Goal: Task Accomplishment & Management: Manage account settings

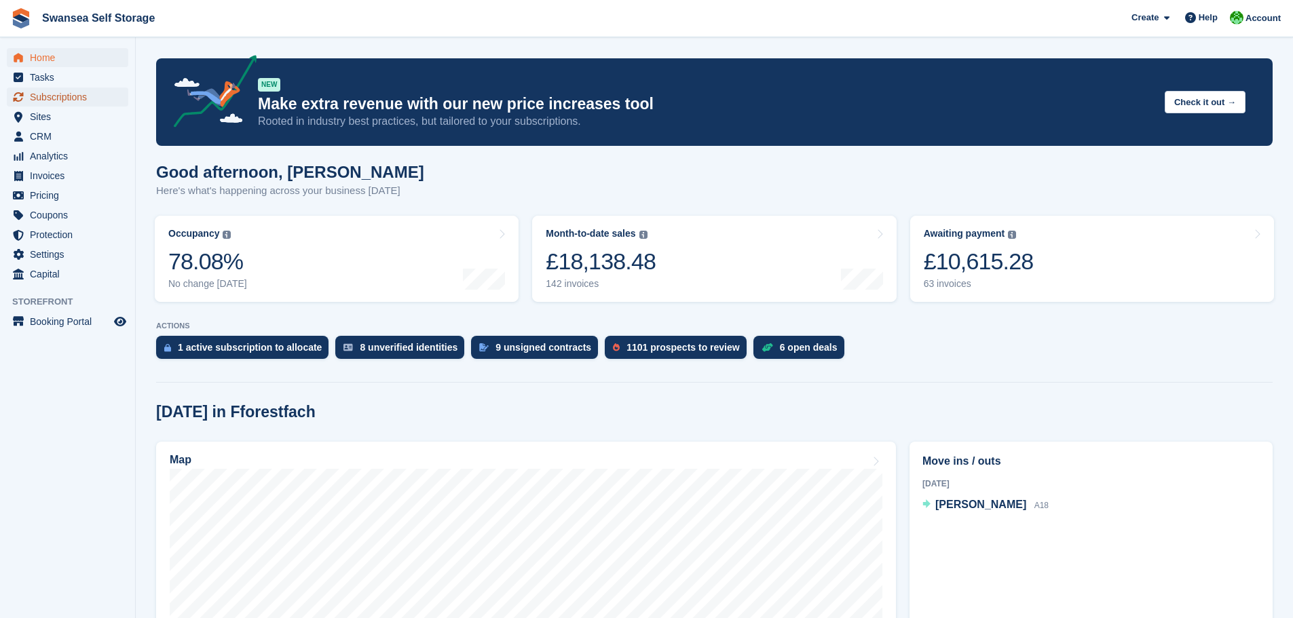
drag, startPoint x: 42, startPoint y: 100, endPoint x: 45, endPoint y: 93, distance: 7.6
click at [43, 100] on span "Subscriptions" at bounding box center [70, 97] width 81 height 19
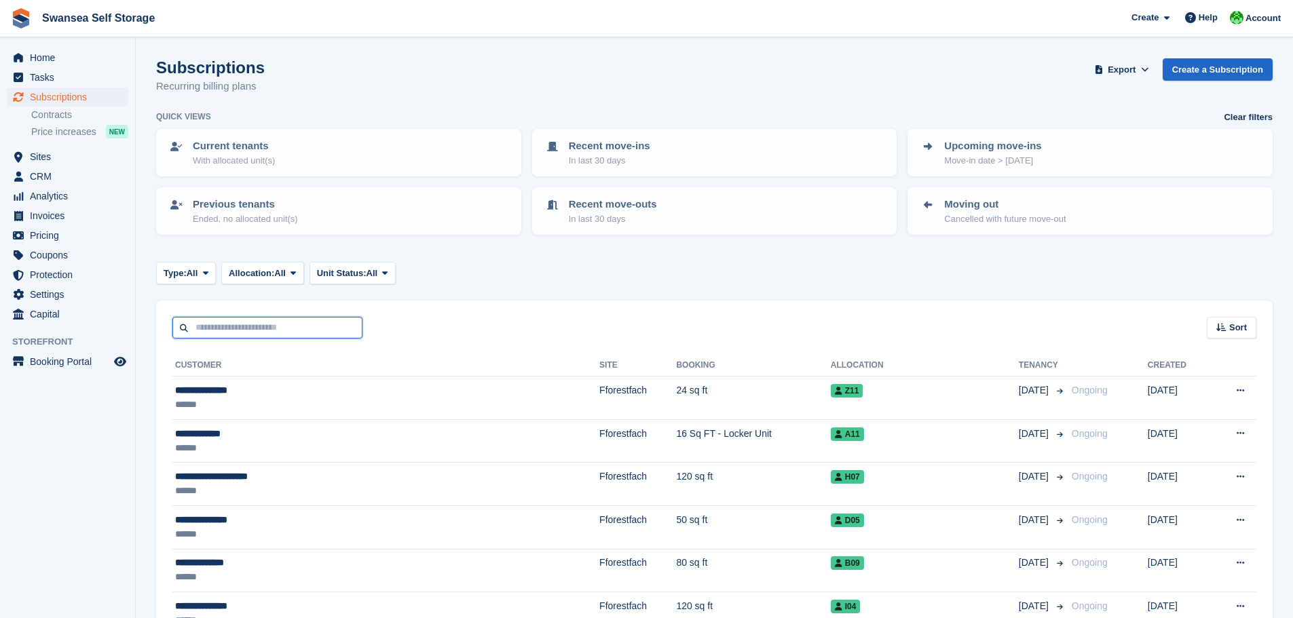
click at [326, 333] on input "text" at bounding box center [267, 328] width 190 height 22
click at [200, 331] on input "text" at bounding box center [267, 328] width 190 height 22
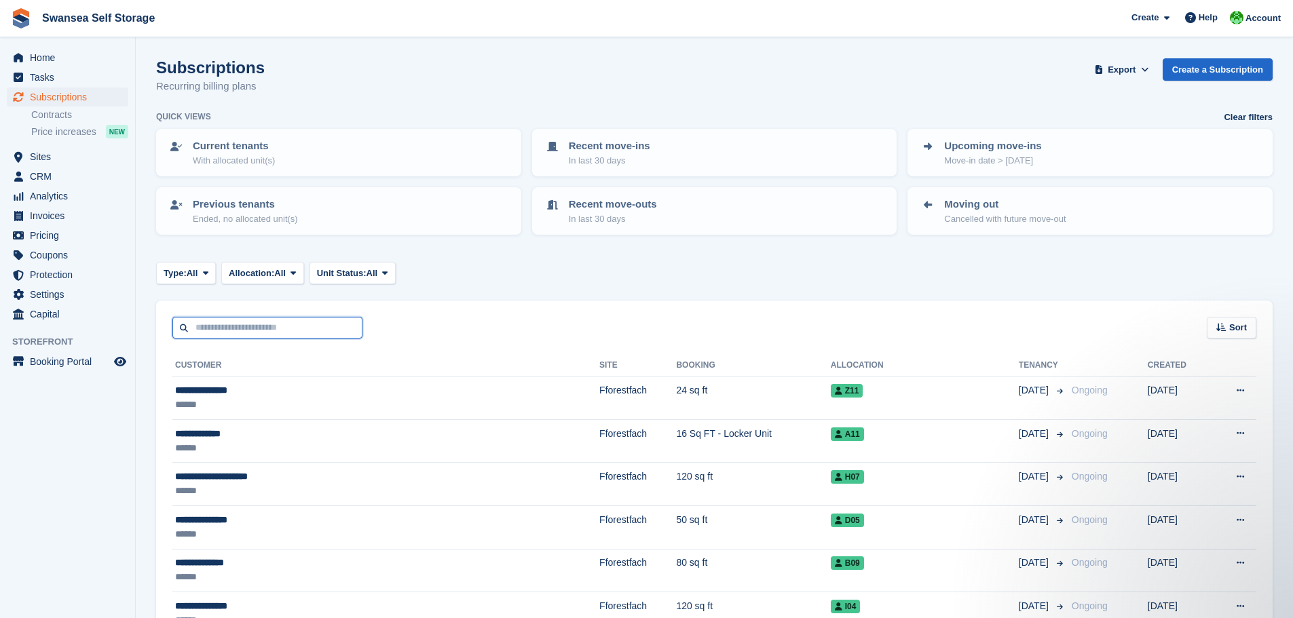
click at [245, 331] on input "text" at bounding box center [267, 328] width 190 height 22
click at [36, 225] on span "Invoices" at bounding box center [70, 215] width 81 height 19
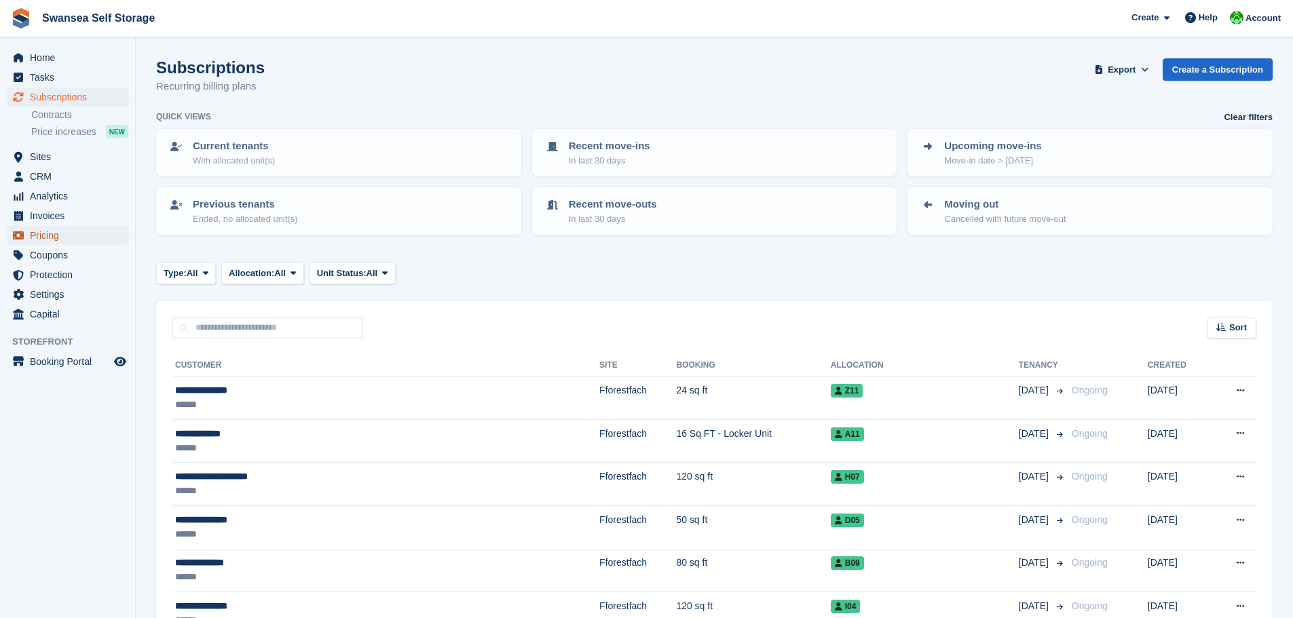
click at [43, 231] on span "Pricing" at bounding box center [70, 235] width 81 height 19
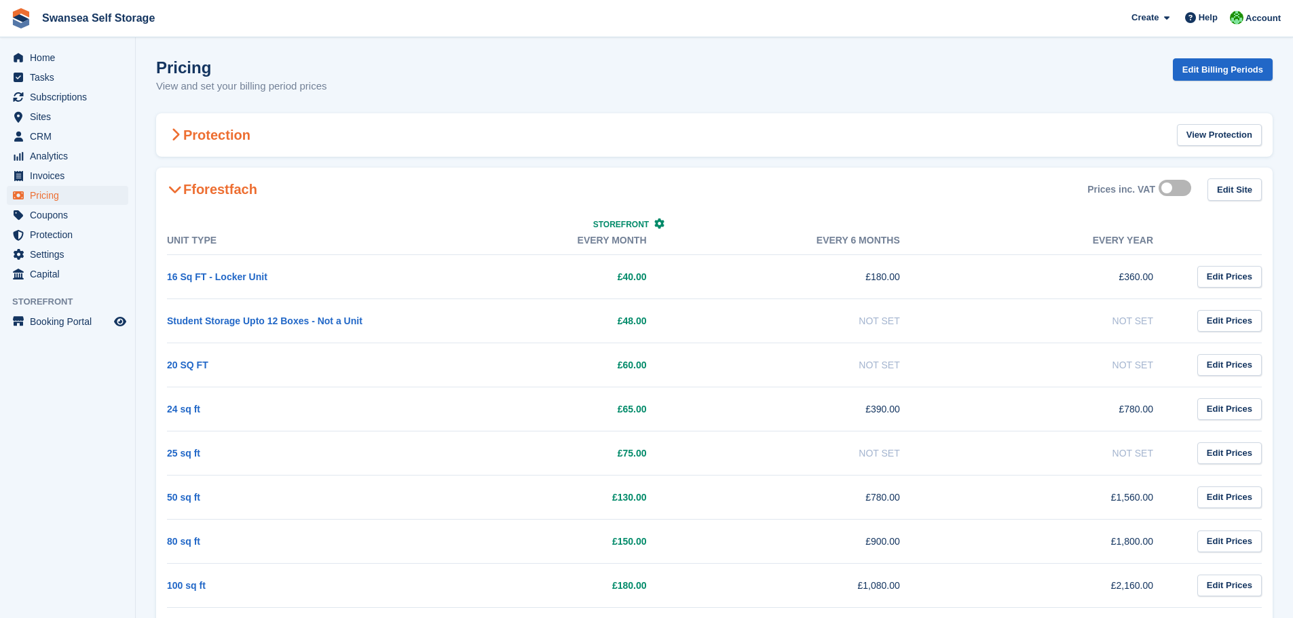
click at [198, 137] on h2 "Protection" at bounding box center [208, 135] width 83 height 16
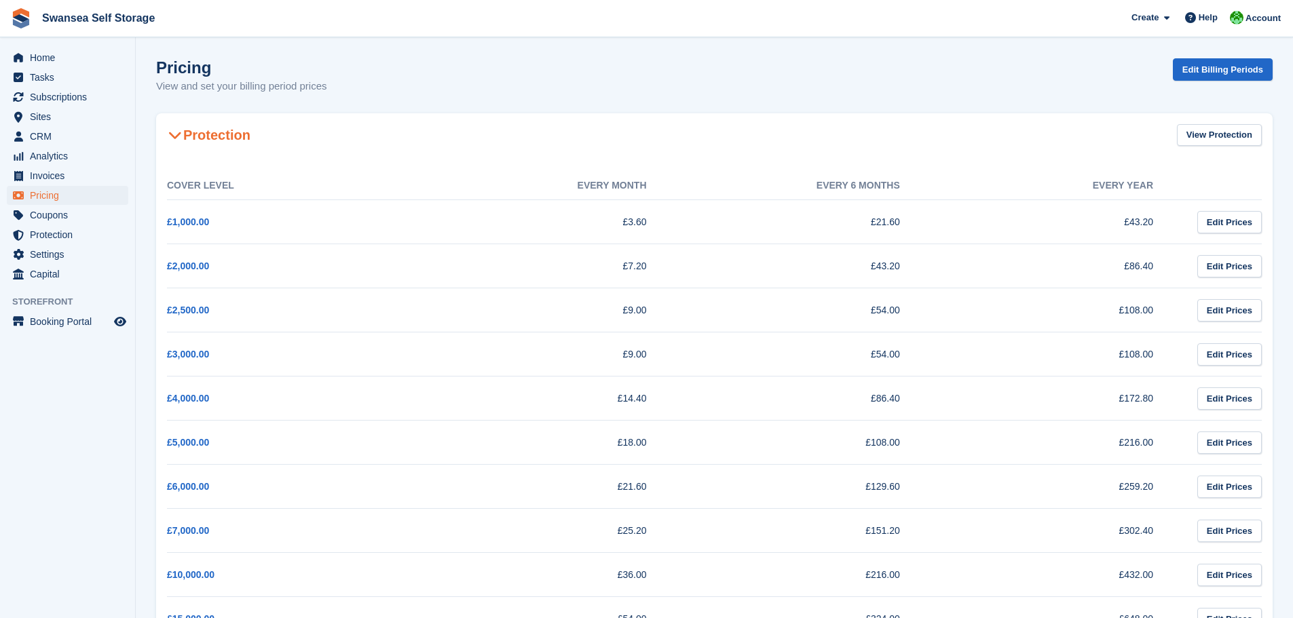
click at [180, 136] on icon at bounding box center [175, 135] width 14 height 14
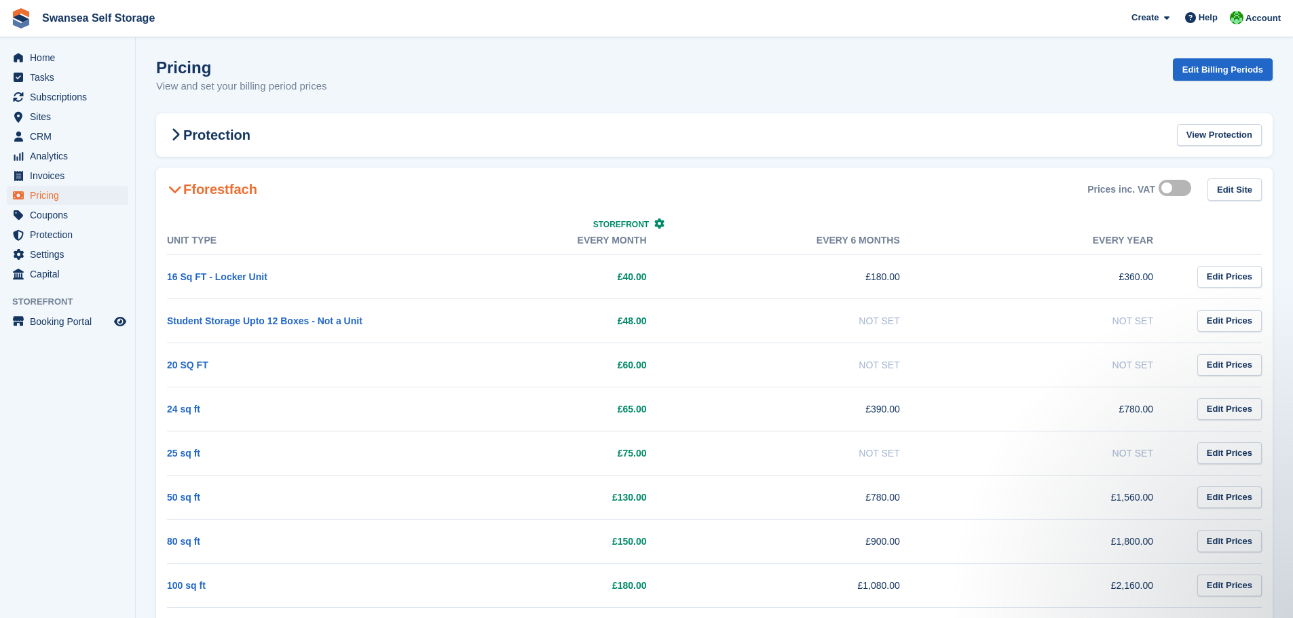
click at [181, 185] on icon at bounding box center [175, 190] width 14 height 14
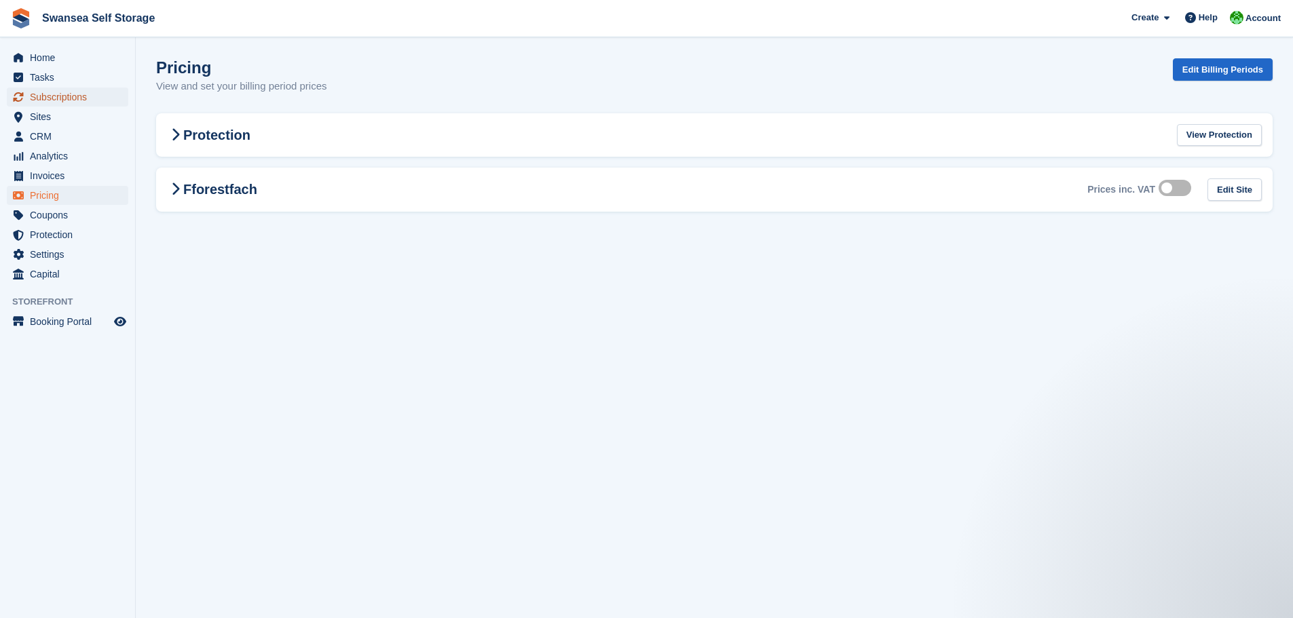
click at [56, 102] on span "Subscriptions" at bounding box center [70, 97] width 81 height 19
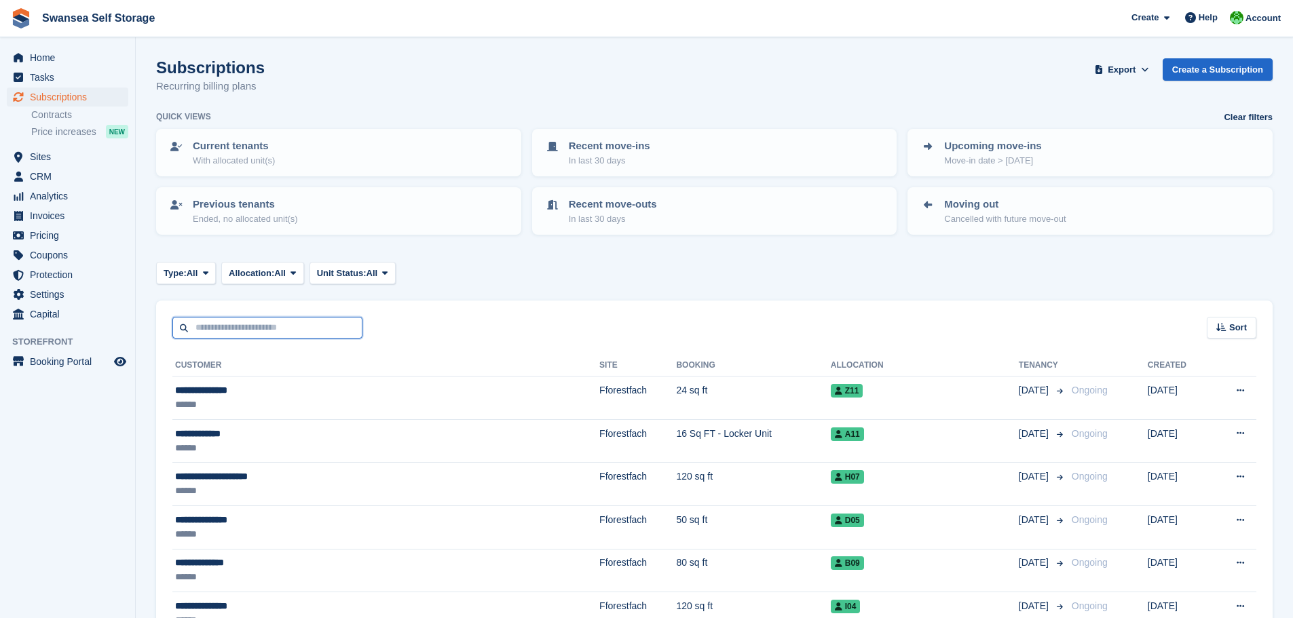
click at [215, 319] on input "text" at bounding box center [267, 328] width 190 height 22
type input "******"
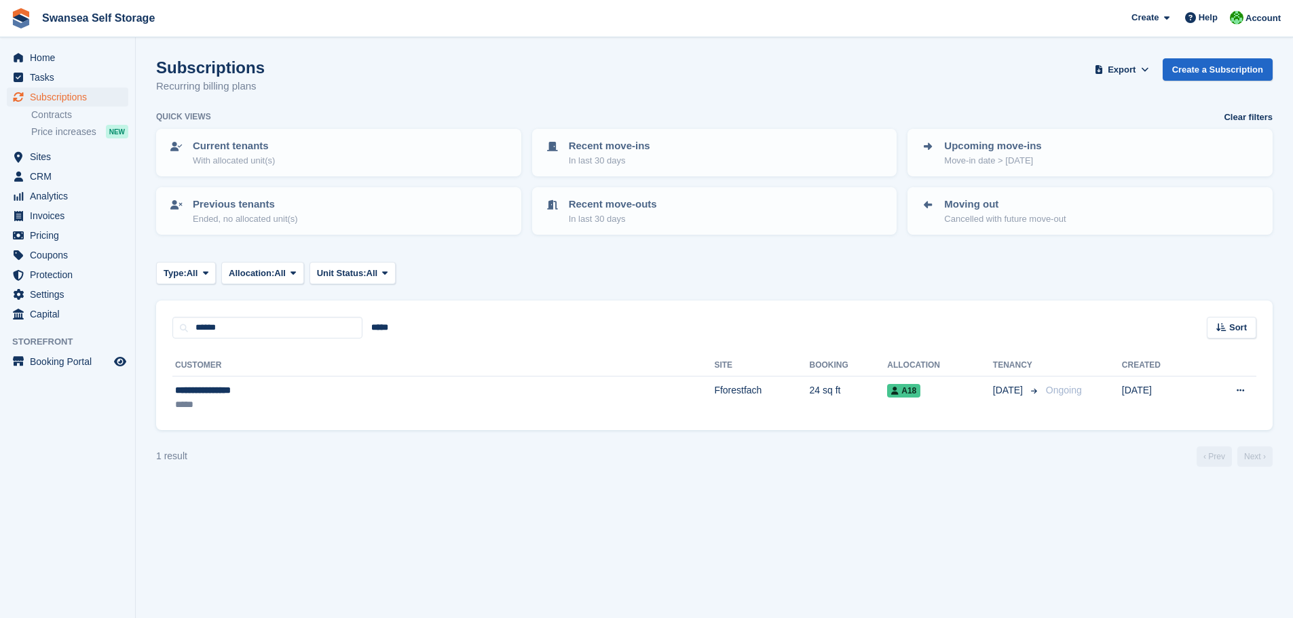
click at [285, 425] on div "**********" at bounding box center [714, 385] width 1117 height 92
click at [274, 415] on td "**********" at bounding box center [443, 398] width 542 height 43
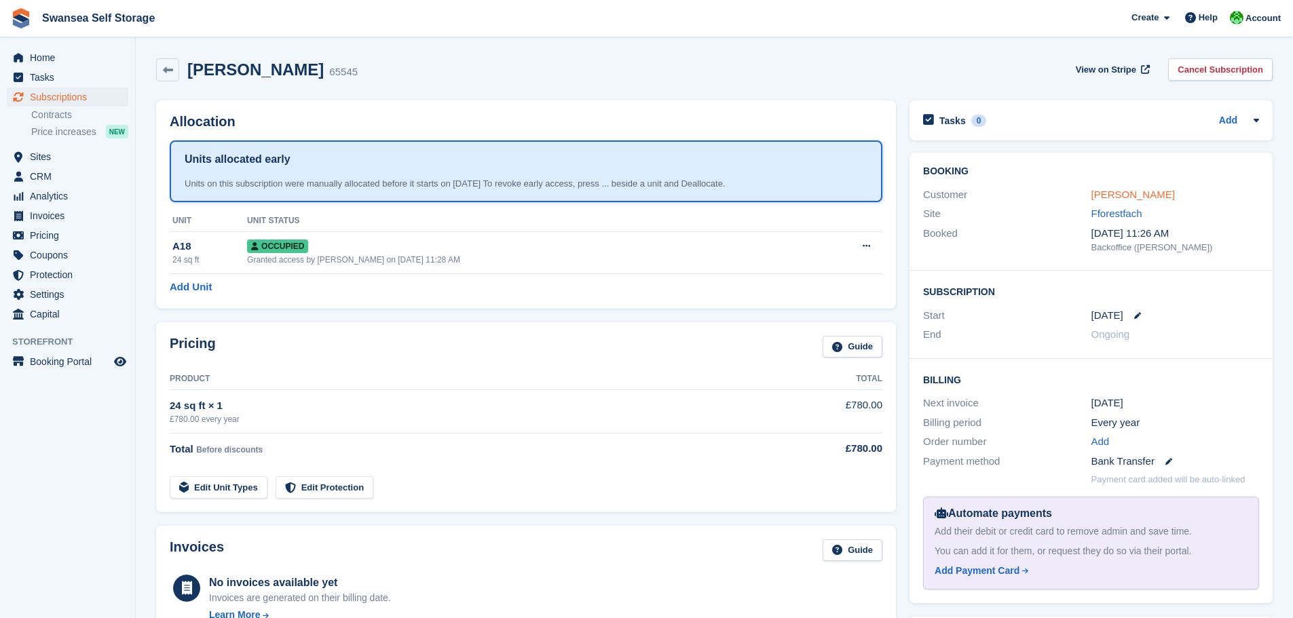
click at [1131, 200] on link "[PERSON_NAME]" at bounding box center [1132, 195] width 83 height 12
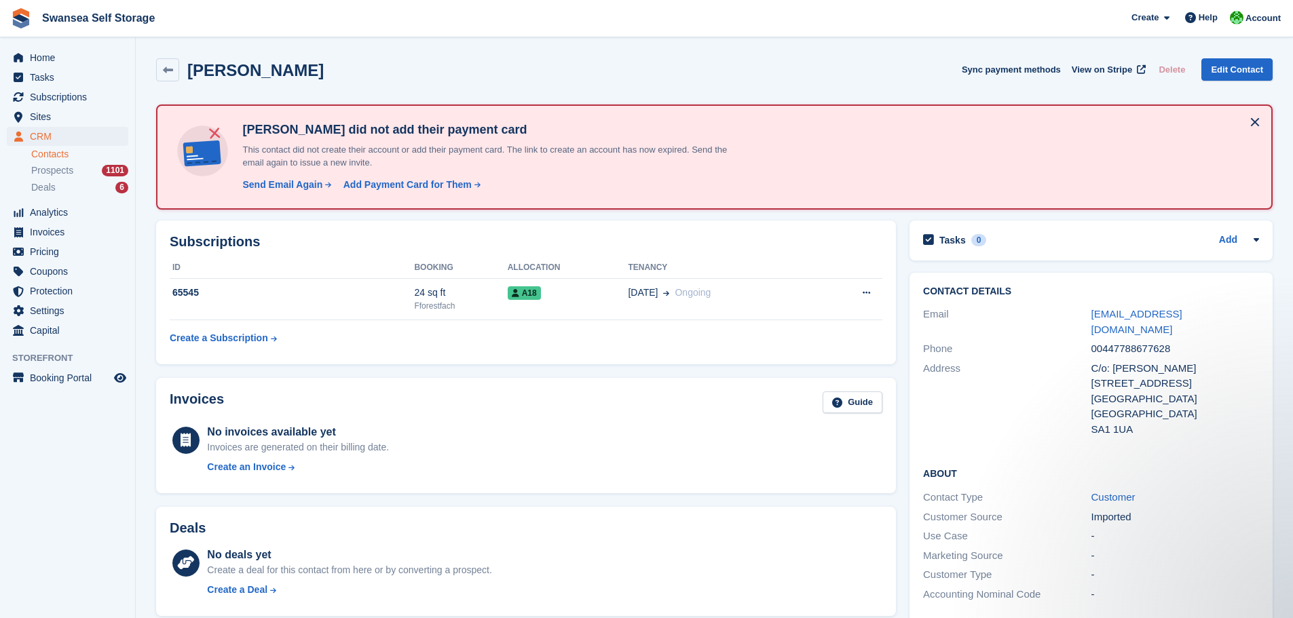
click at [1060, 417] on div "Address" at bounding box center [1007, 399] width 168 height 77
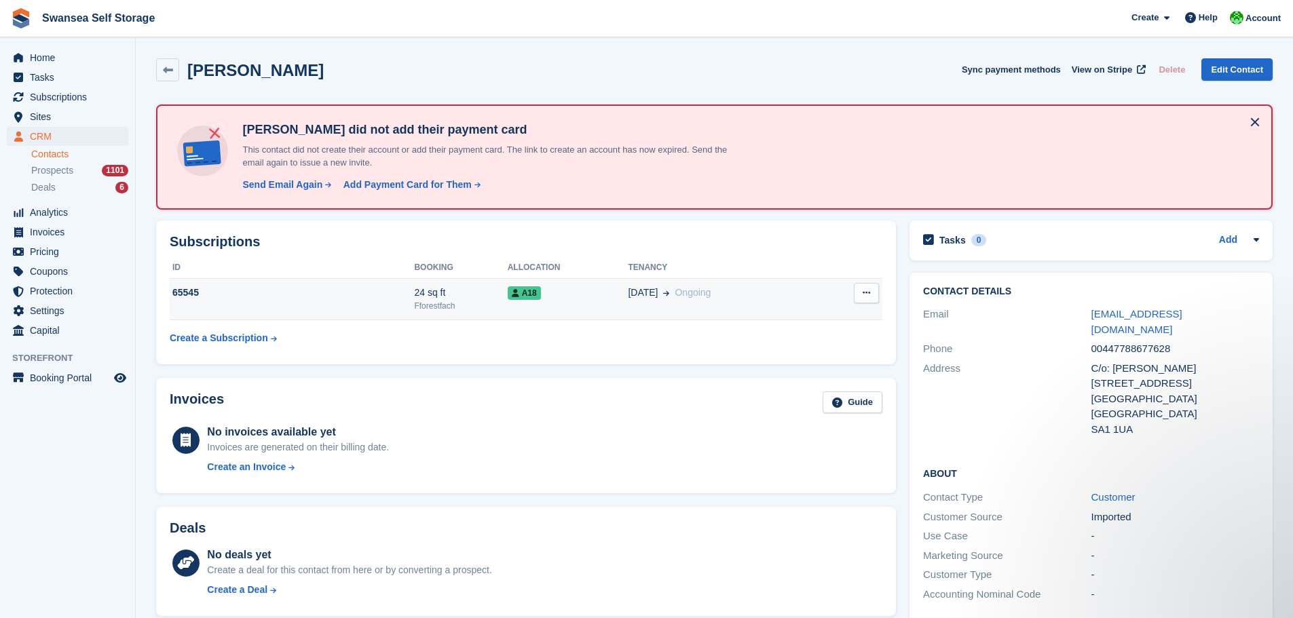
click at [230, 290] on div "65545" at bounding box center [292, 293] width 244 height 14
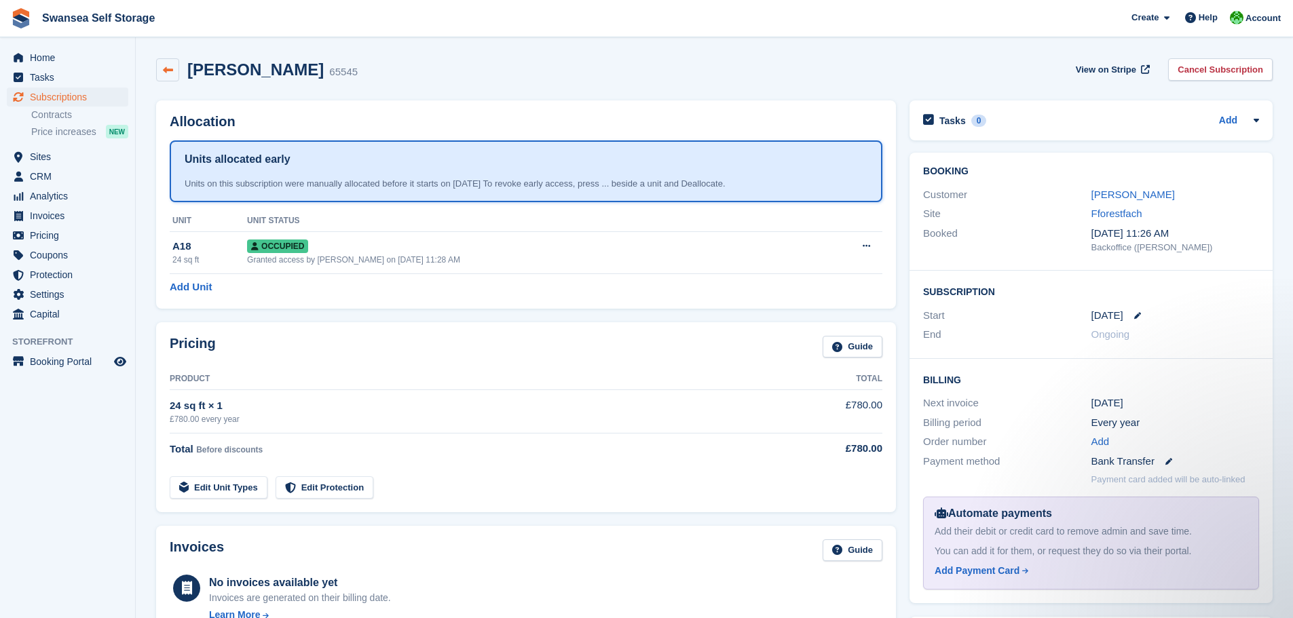
click at [164, 72] on icon at bounding box center [168, 70] width 10 height 10
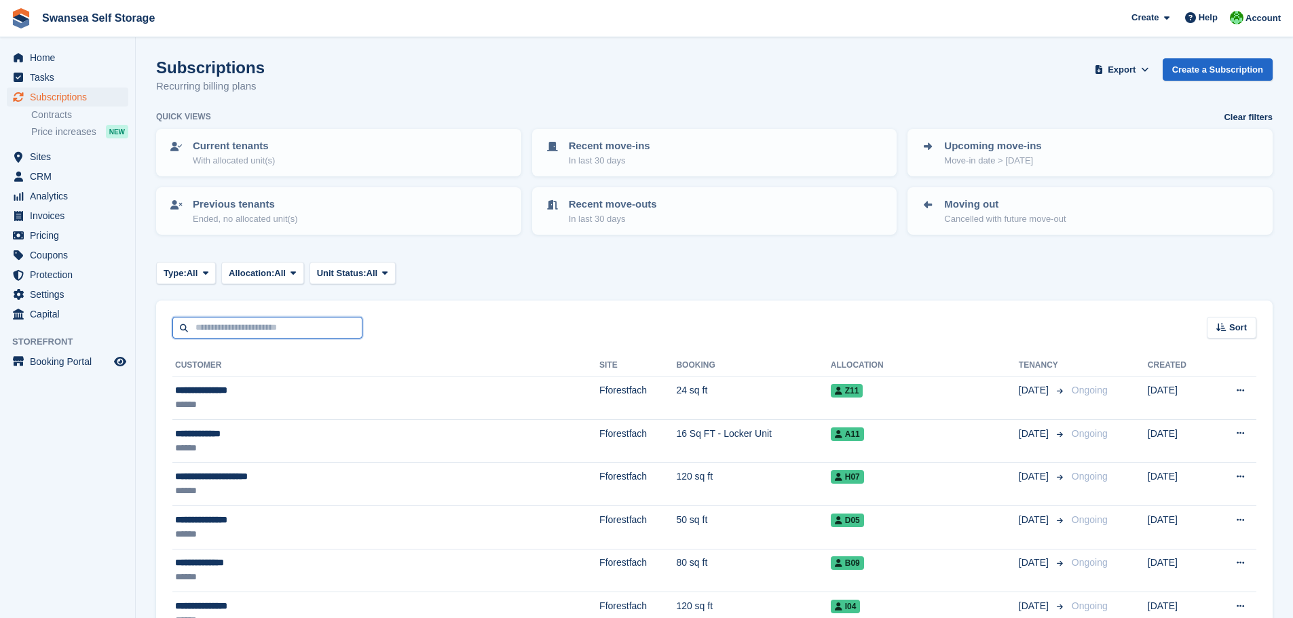
click at [242, 328] on input "text" at bounding box center [267, 328] width 190 height 22
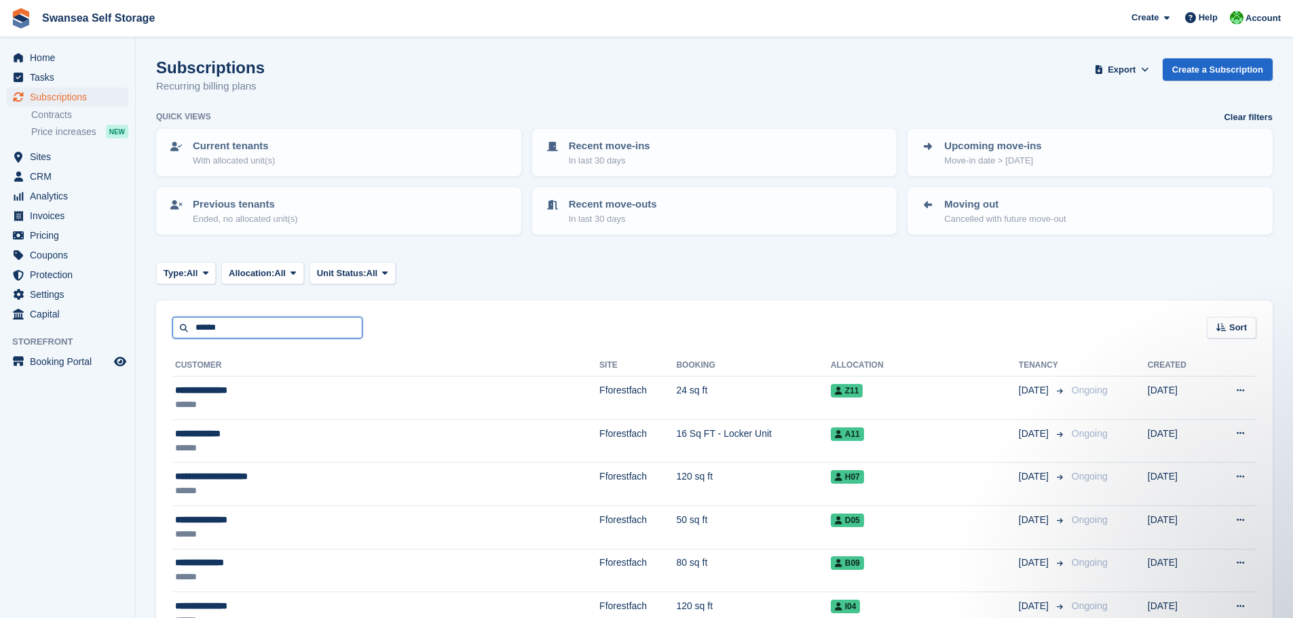
type input "******"
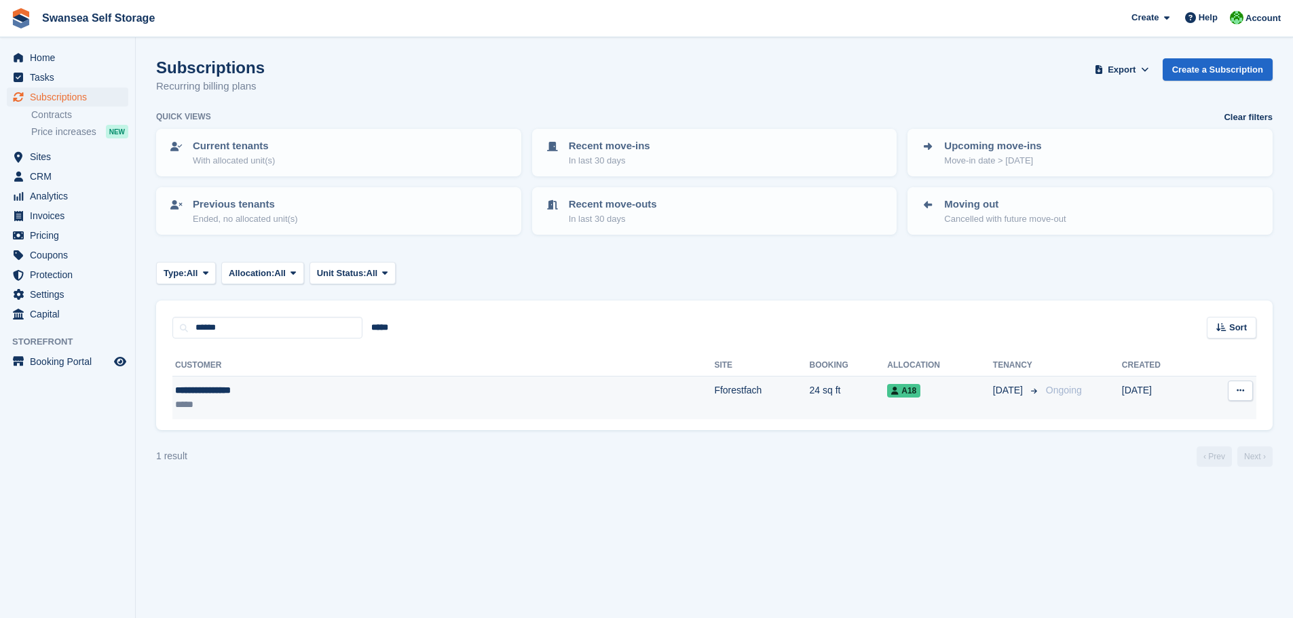
click at [327, 407] on div "*****" at bounding box center [309, 405] width 268 height 14
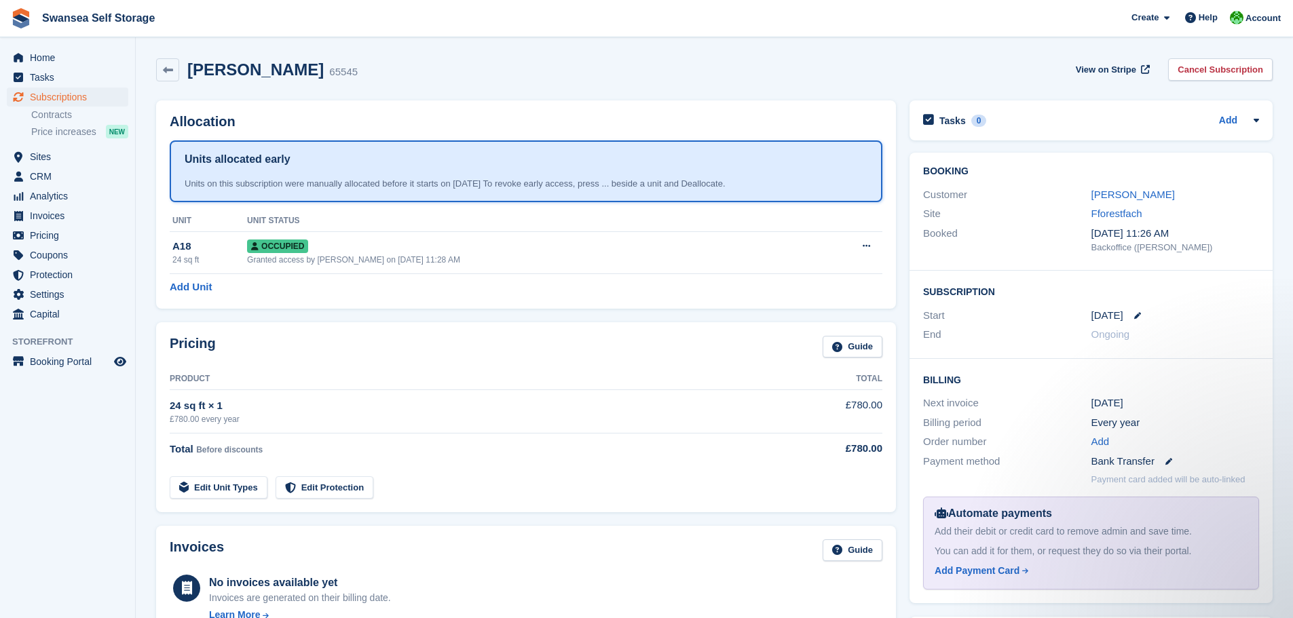
click at [225, 316] on div "Pricing Guide Product Total 24 sq ft × 1 £780.00 every year £780.00 Total Befor…" at bounding box center [525, 418] width 753 height 204
drag, startPoint x: 170, startPoint y: 75, endPoint x: 164, endPoint y: 67, distance: 10.1
click at [168, 74] on icon at bounding box center [168, 70] width 10 height 10
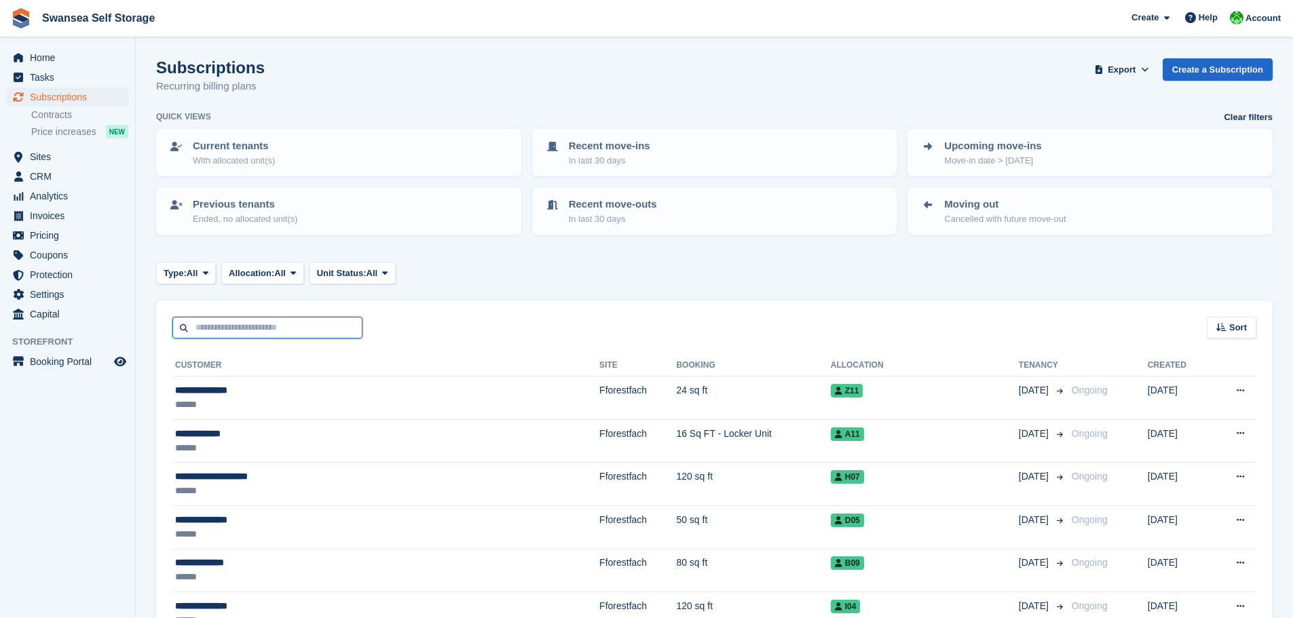
click at [263, 325] on input "text" at bounding box center [267, 328] width 190 height 22
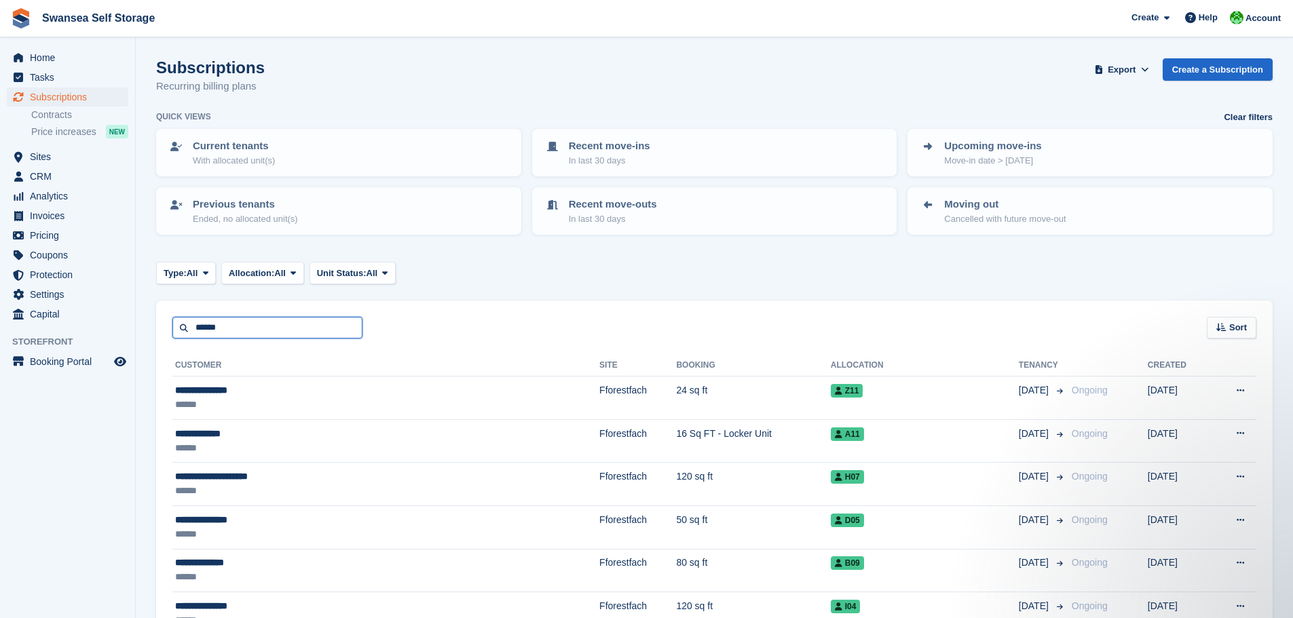
type input "******"
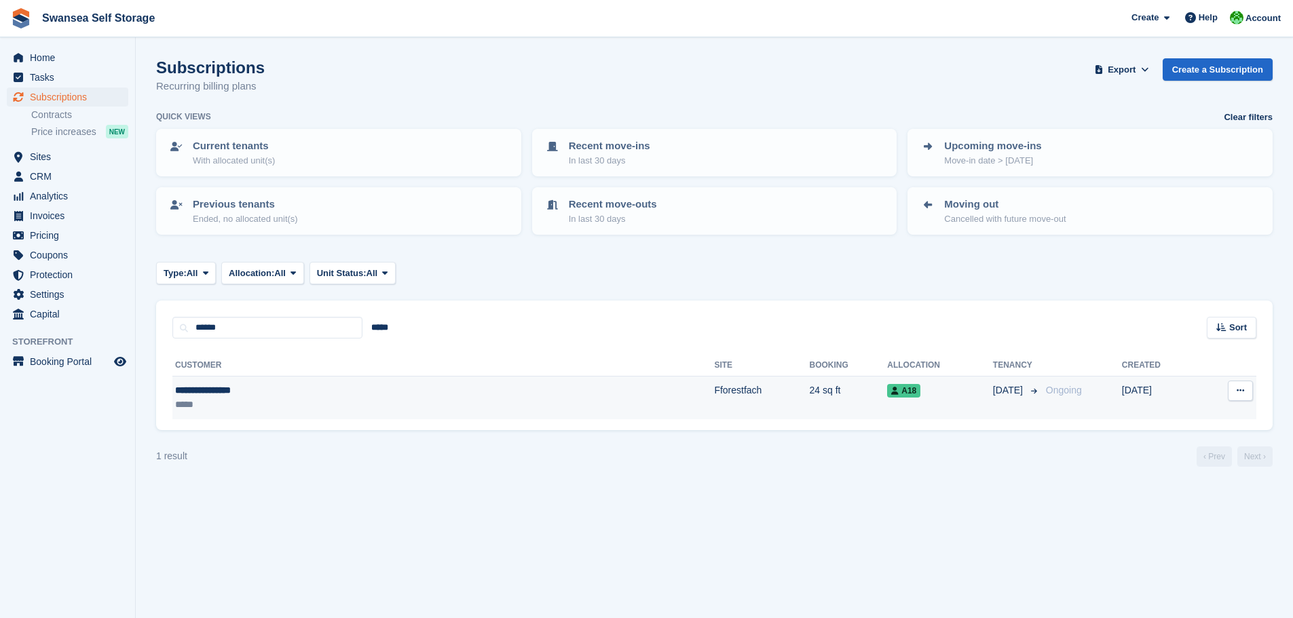
click at [438, 390] on div "**********" at bounding box center [309, 391] width 268 height 14
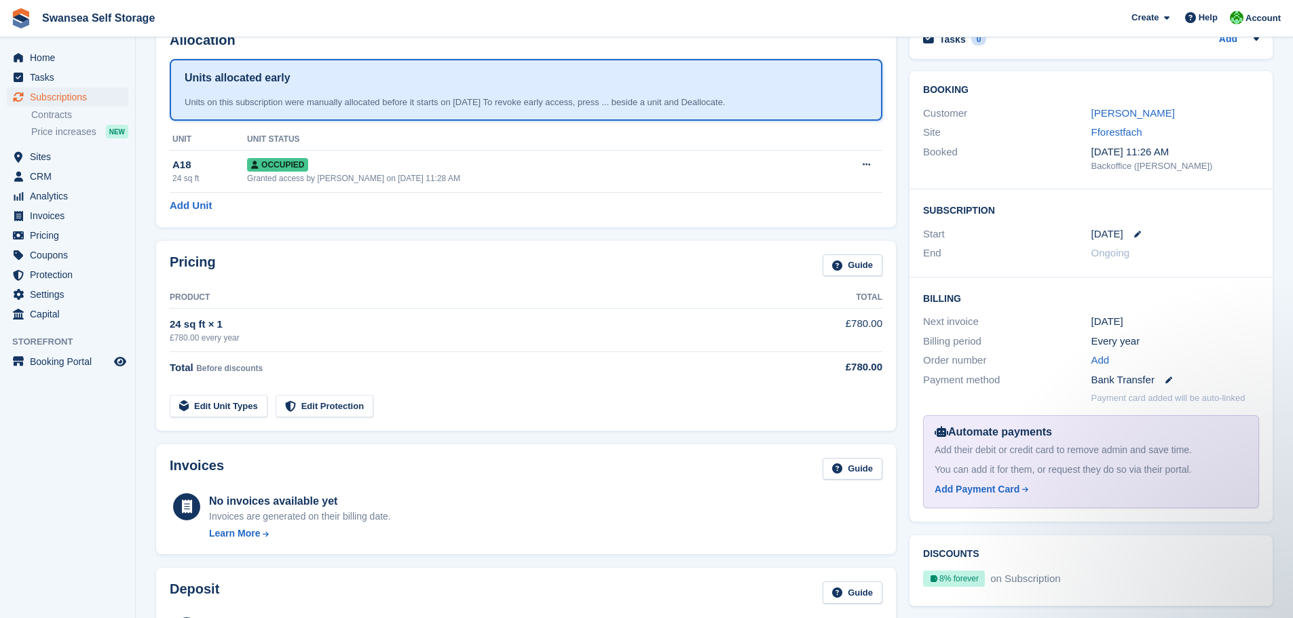
click at [424, 347] on td "24 sq ft × 1 £780.00 every year" at bounding box center [471, 330] width 603 height 43
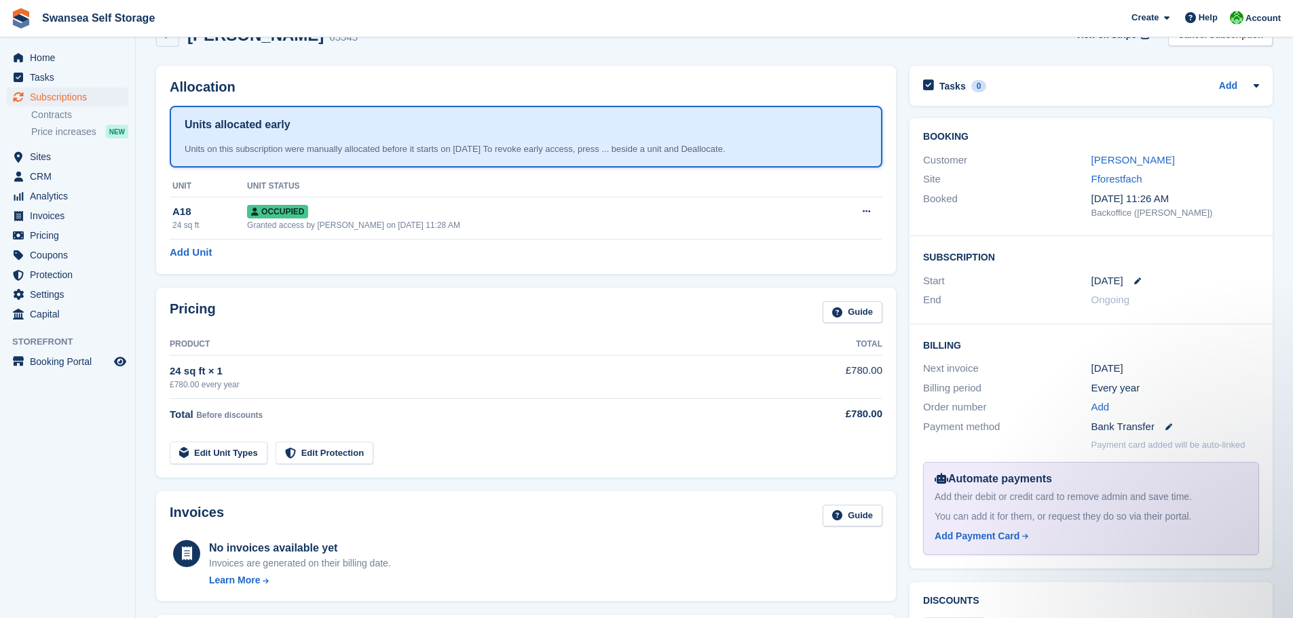
scroll to position [14, 0]
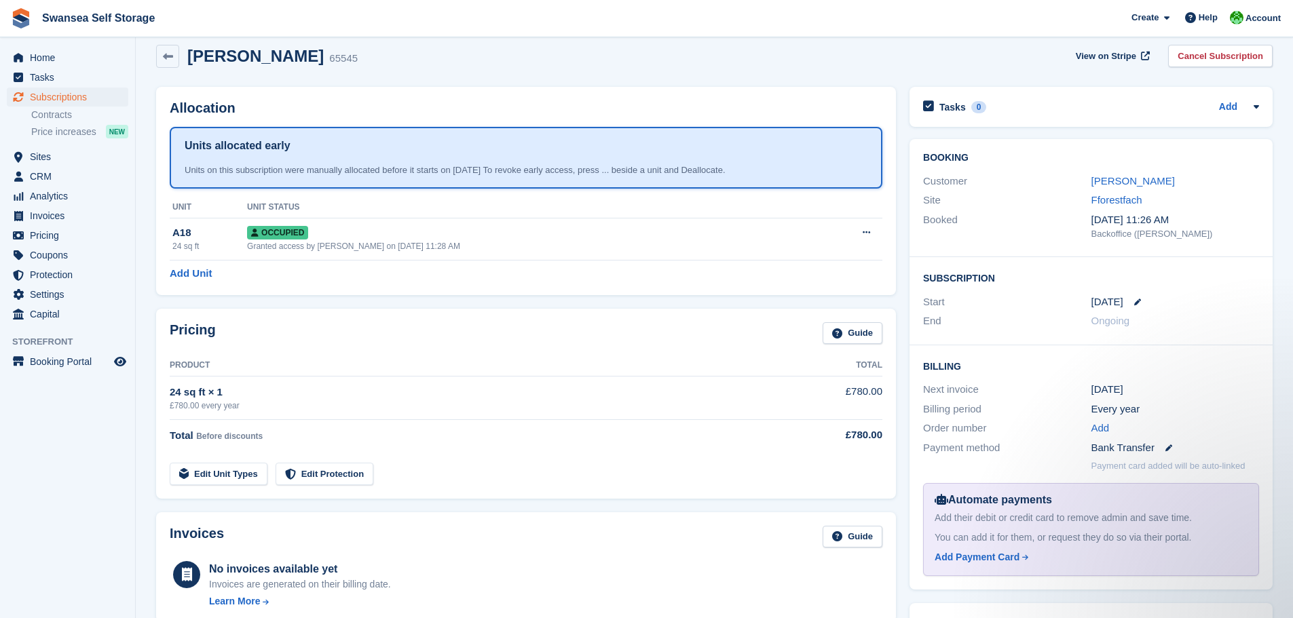
drag, startPoint x: 187, startPoint y: 390, endPoint x: 192, endPoint y: 400, distance: 11.2
click at [187, 390] on div "24 sq ft × 1" at bounding box center [471, 393] width 603 height 16
click at [301, 409] on div "£780.00 every year" at bounding box center [471, 406] width 603 height 12
click at [179, 400] on div "£780.00 every year" at bounding box center [471, 406] width 603 height 12
click at [472, 474] on td "Edit Unit Types Edit Protection" at bounding box center [471, 471] width 603 height 28
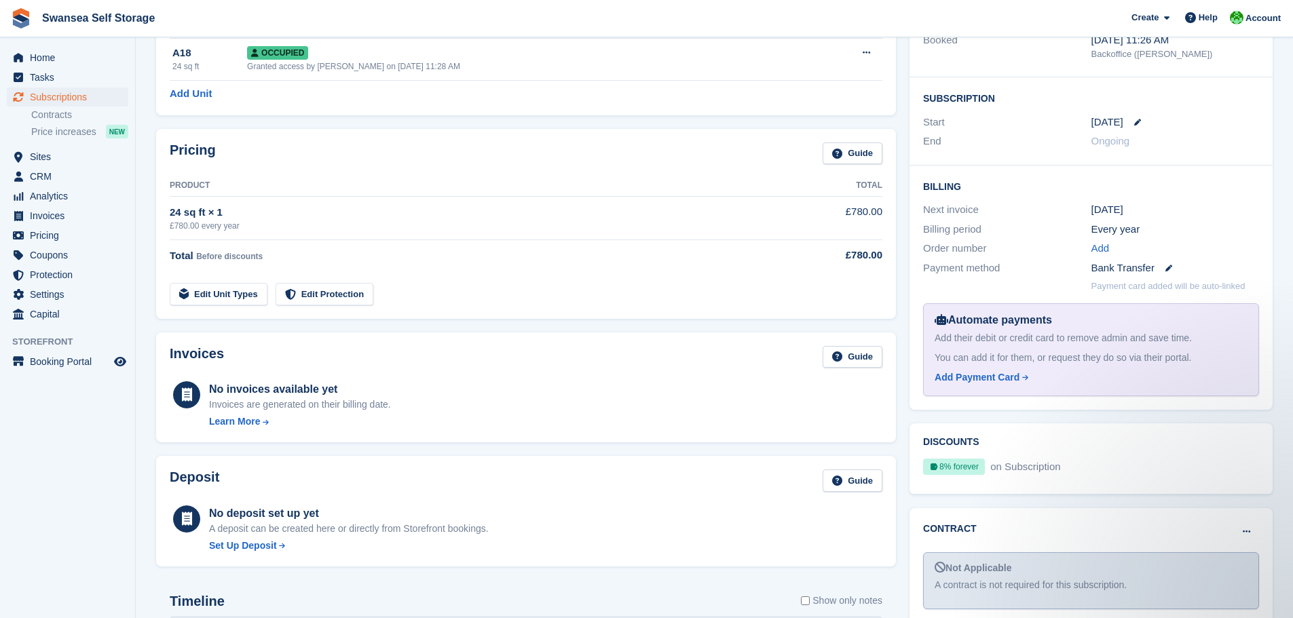
scroll to position [217, 0]
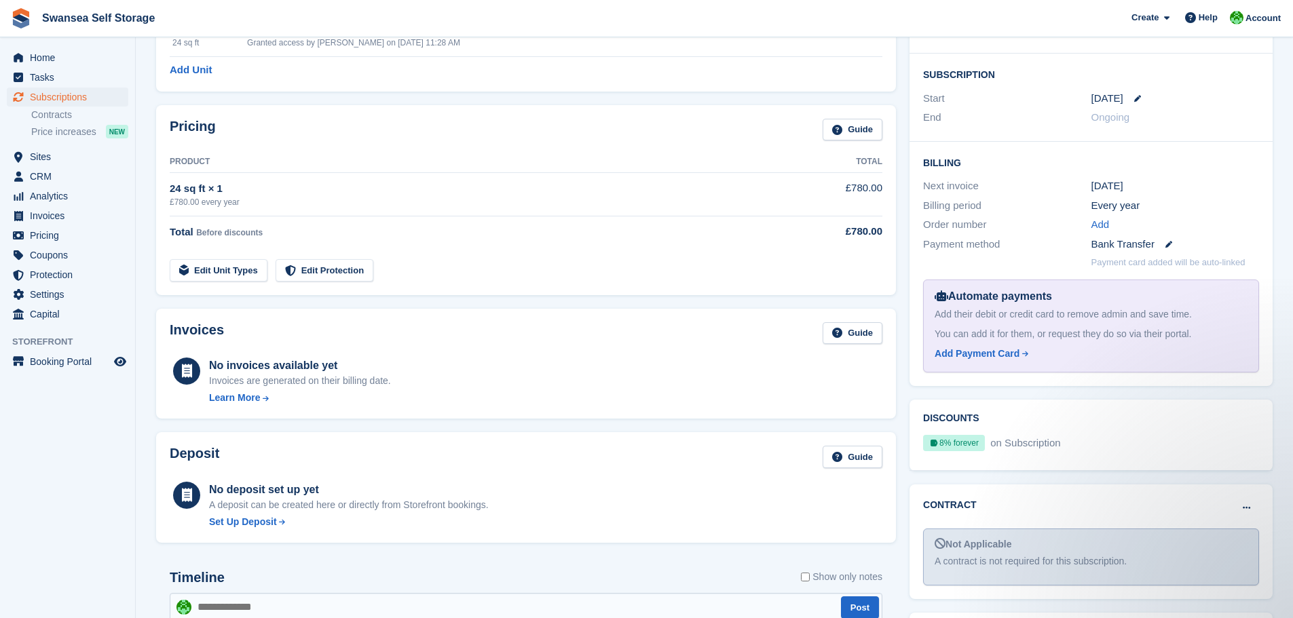
click at [937, 472] on div "Discounts 8% forever on Subscription Starts 01 Oct Discount applied forever" at bounding box center [1091, 435] width 377 height 85
click at [1022, 461] on div "Discounts 8% forever on Subscription Starts 01 Oct Discount applied forever" at bounding box center [1091, 435] width 363 height 71
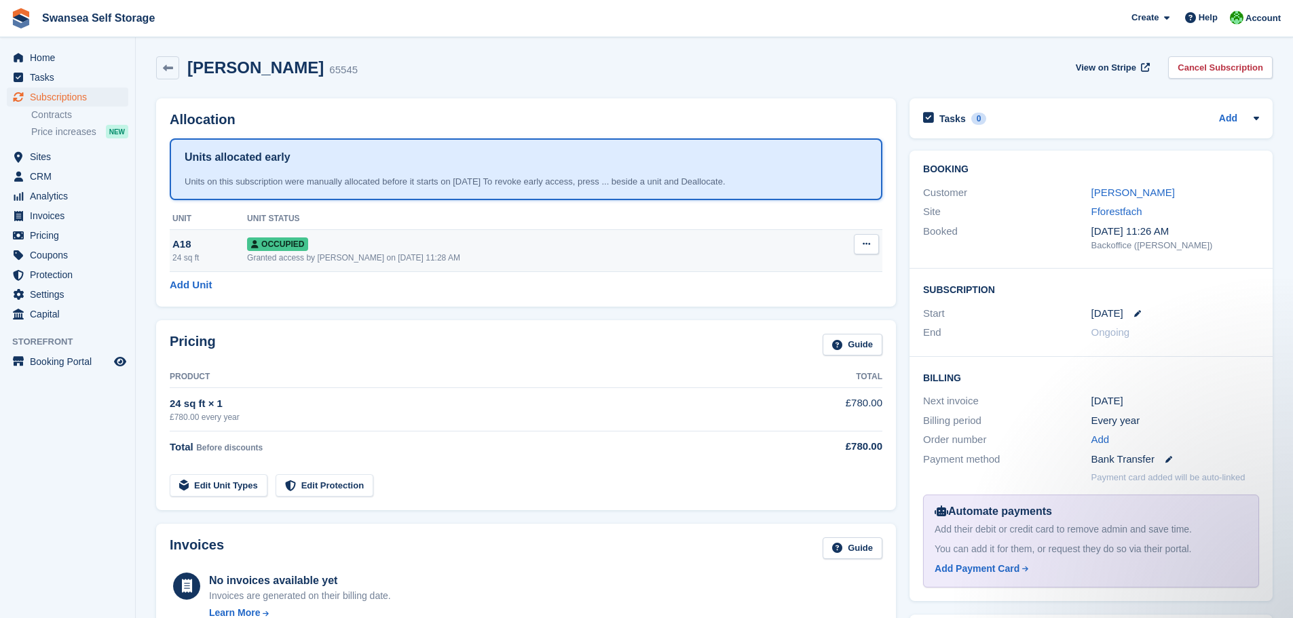
scroll to position [0, 0]
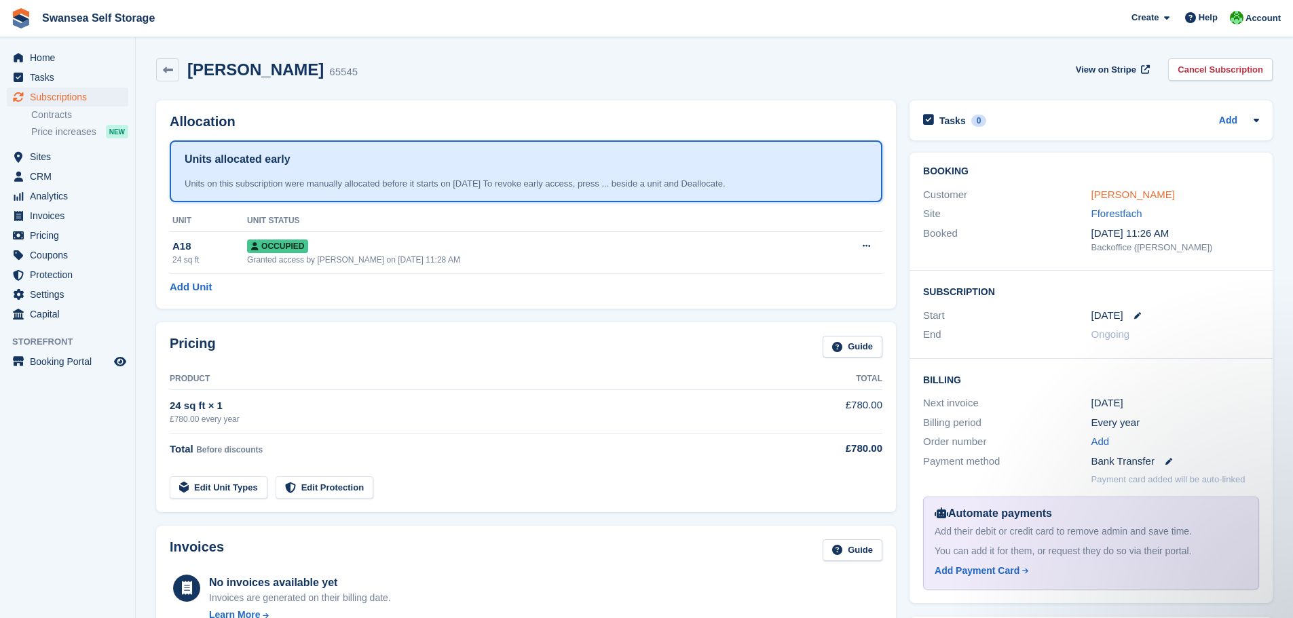
click at [1117, 189] on link "Mr Duncan Hypher" at bounding box center [1132, 195] width 83 height 12
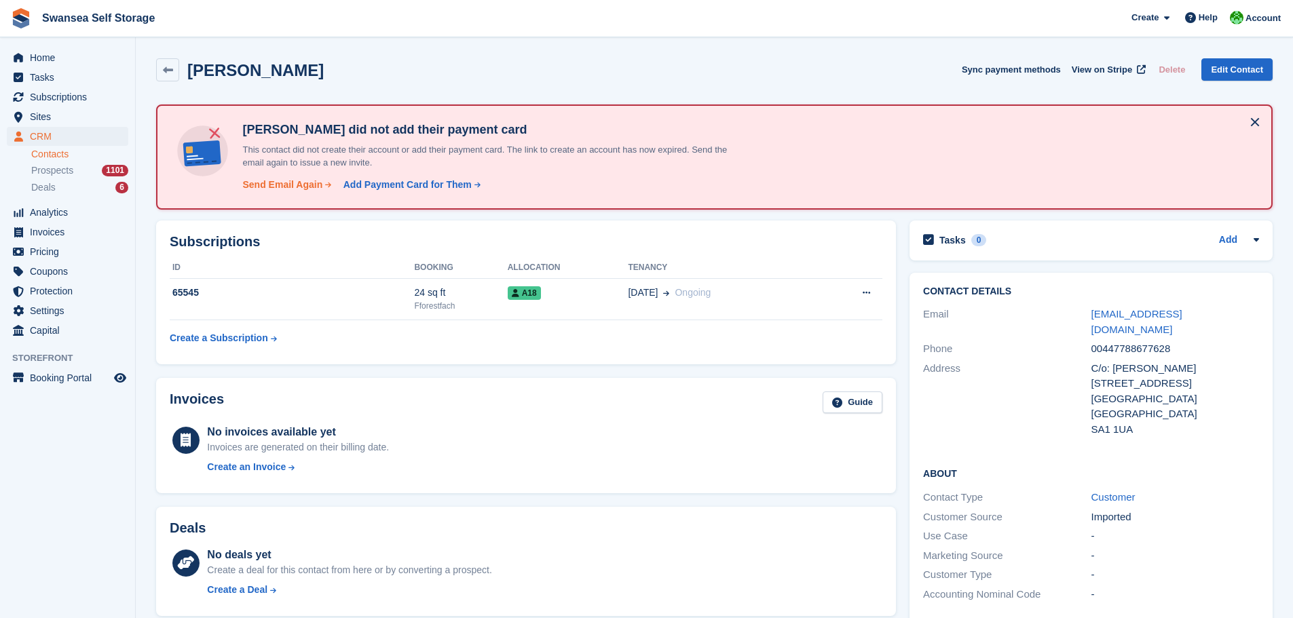
click at [280, 185] on div "Send Email Again" at bounding box center [282, 185] width 80 height 14
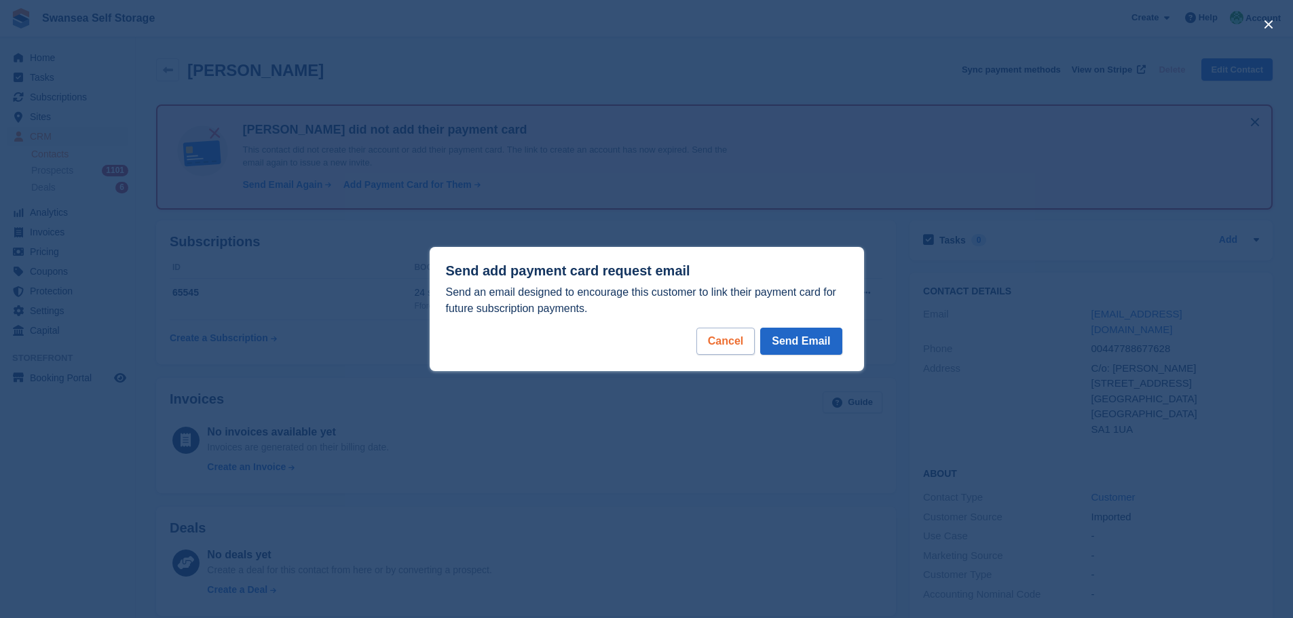
click at [707, 340] on div "Cancel" at bounding box center [725, 341] width 58 height 27
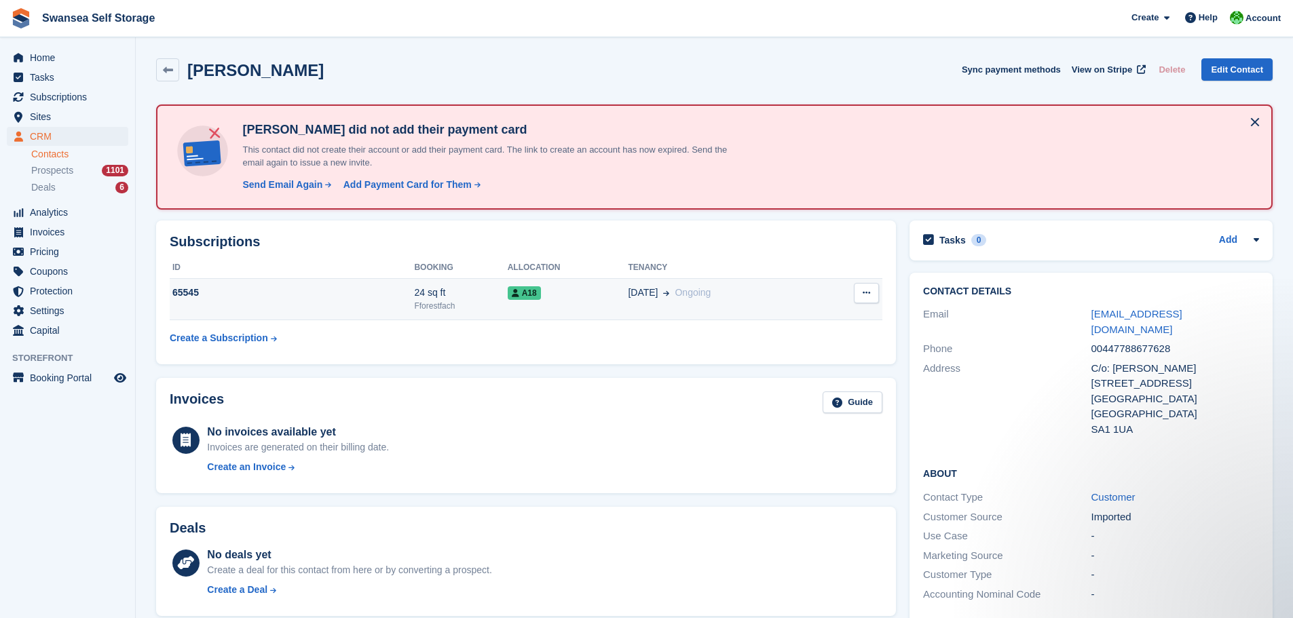
click at [314, 309] on td "65545" at bounding box center [292, 299] width 244 height 41
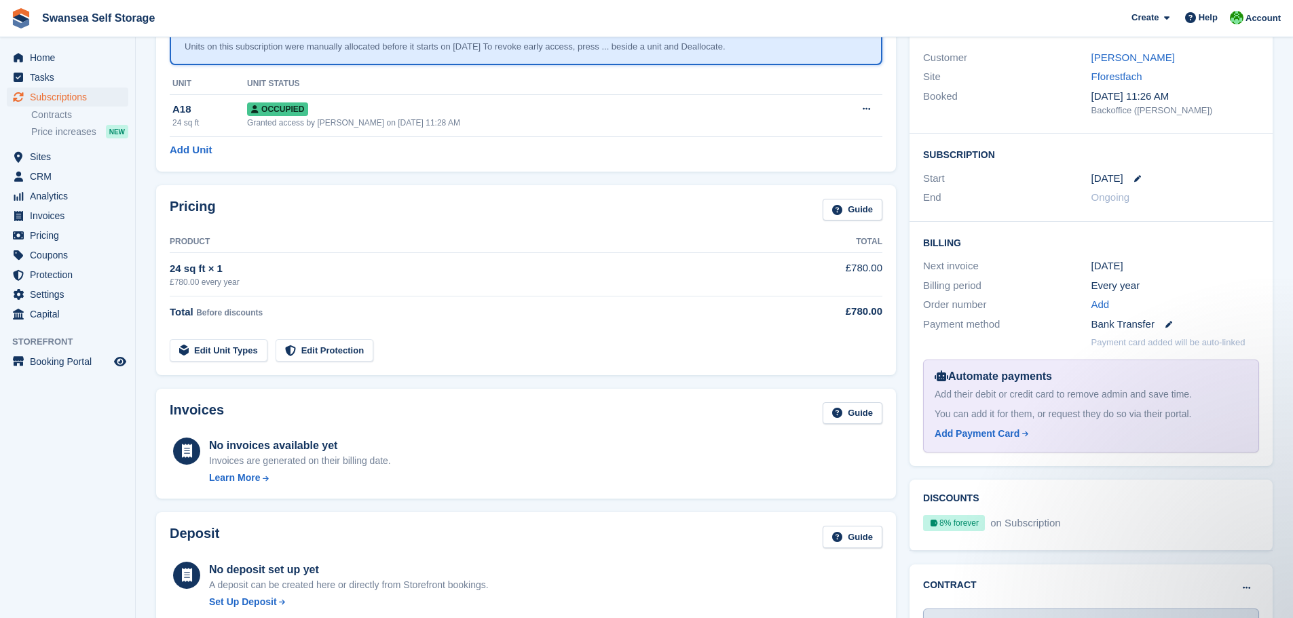
scroll to position [81, 0]
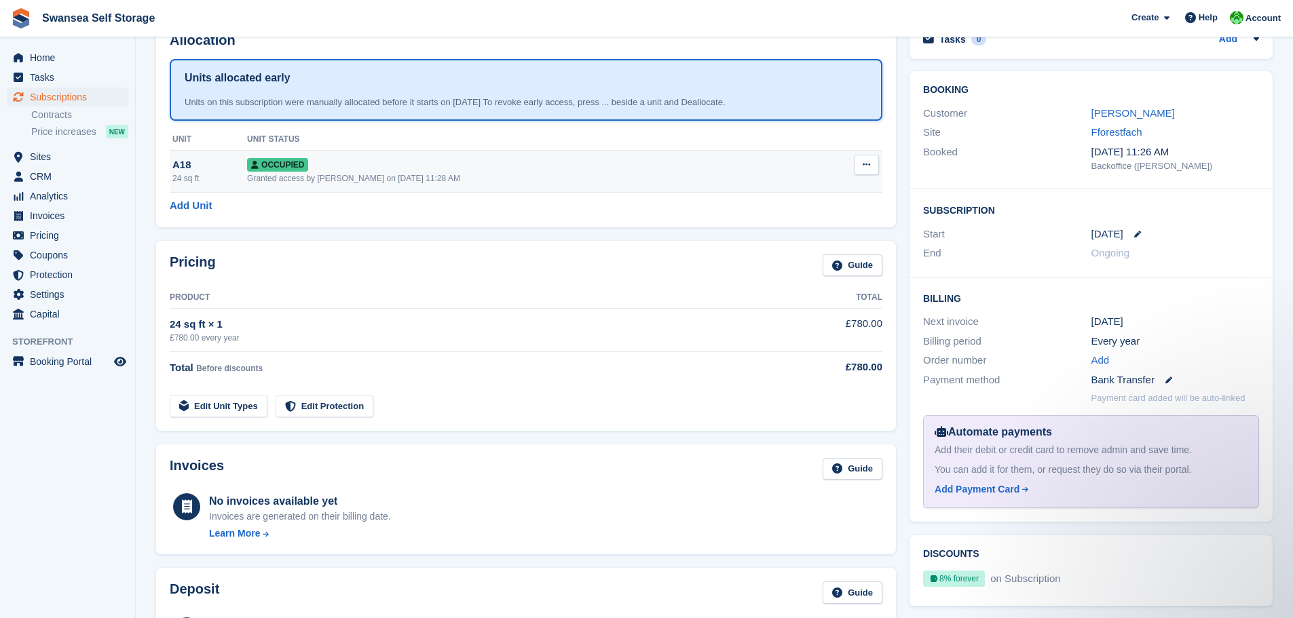
click at [336, 181] on div "Granted access by [PERSON_NAME] on [DATE] 11:28 AM" at bounding box center [527, 178] width 561 height 12
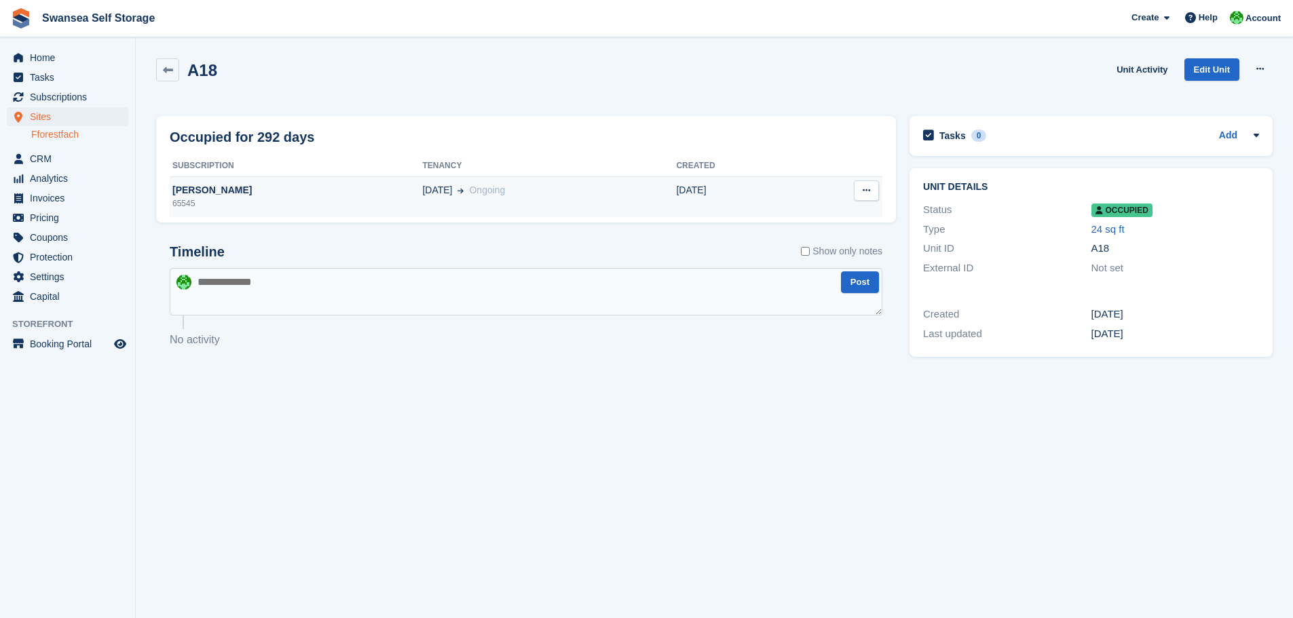
click at [477, 196] on div "[DATE] Ongoing" at bounding box center [549, 190] width 254 height 14
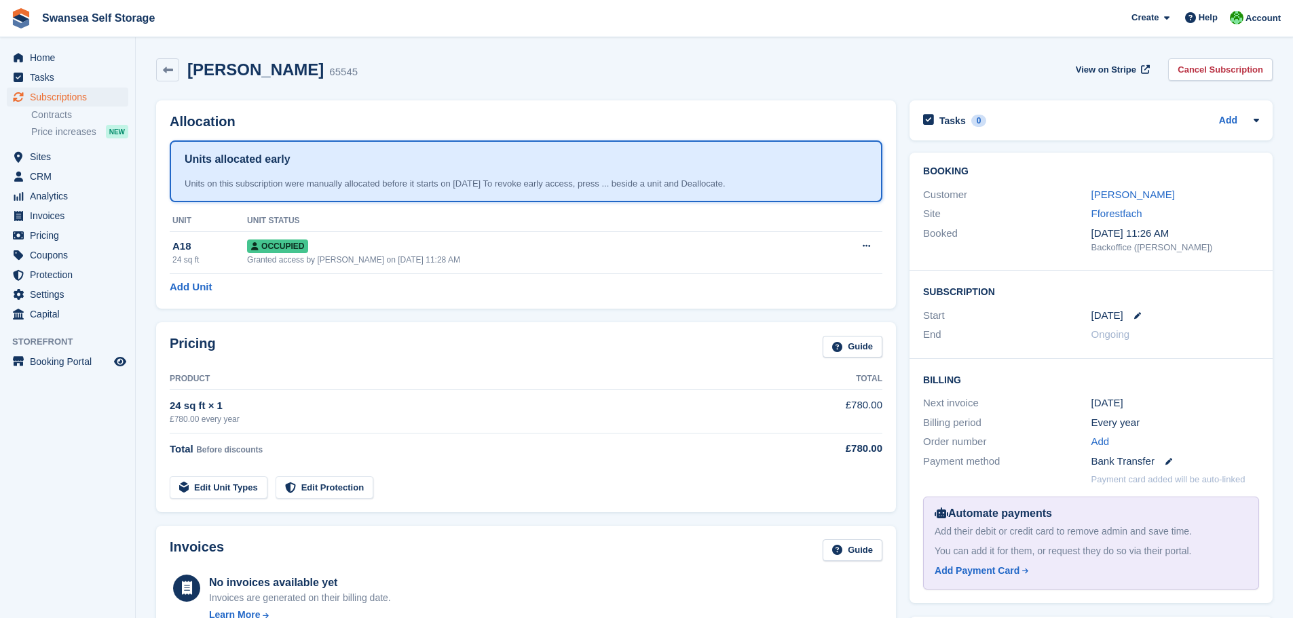
click at [161, 58] on div "Mr Duncan Hypher 65545 View on Stripe Cancel Subscription" at bounding box center [714, 73] width 1130 height 42
click at [168, 67] on icon at bounding box center [168, 70] width 10 height 10
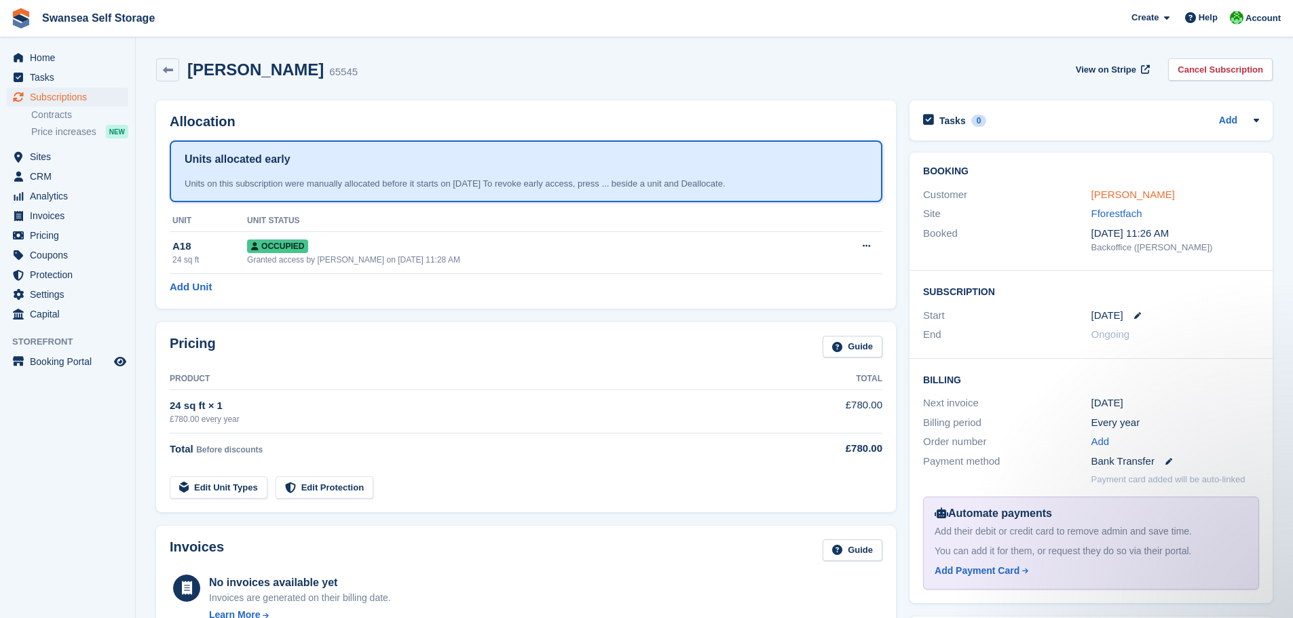
click at [1115, 189] on link "Mr Duncan Hypher" at bounding box center [1132, 195] width 83 height 12
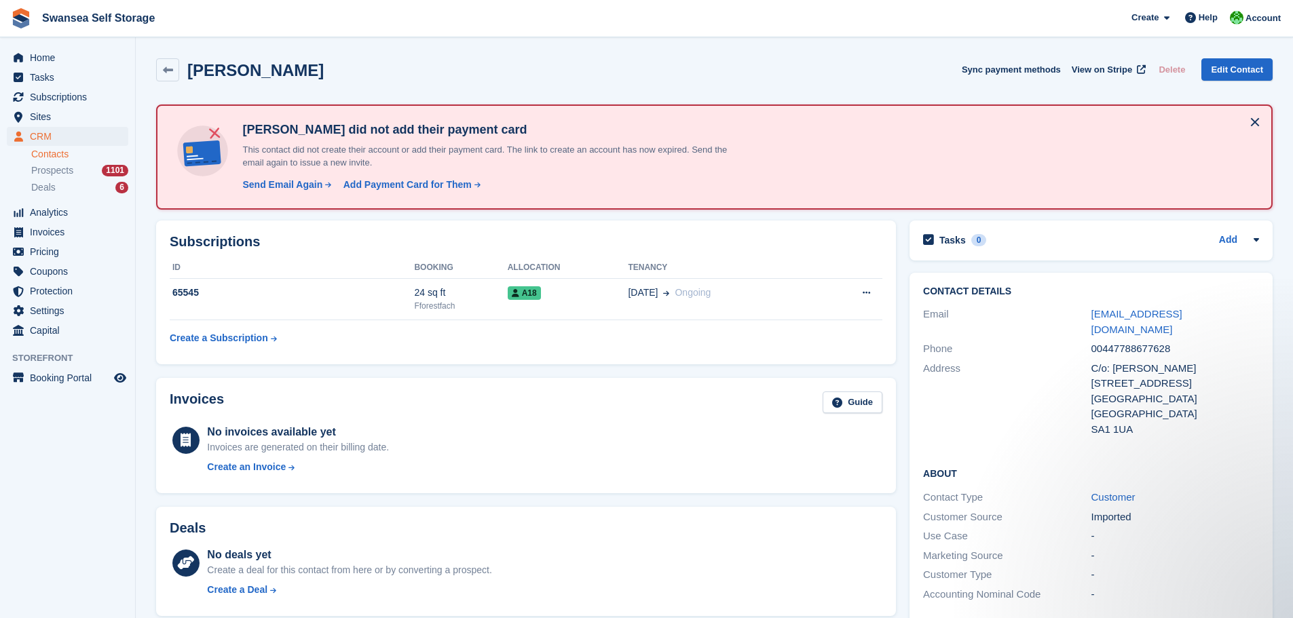
click at [345, 350] on td "Create a Subscription" at bounding box center [292, 335] width 244 height 31
click at [176, 70] on link at bounding box center [167, 69] width 23 height 23
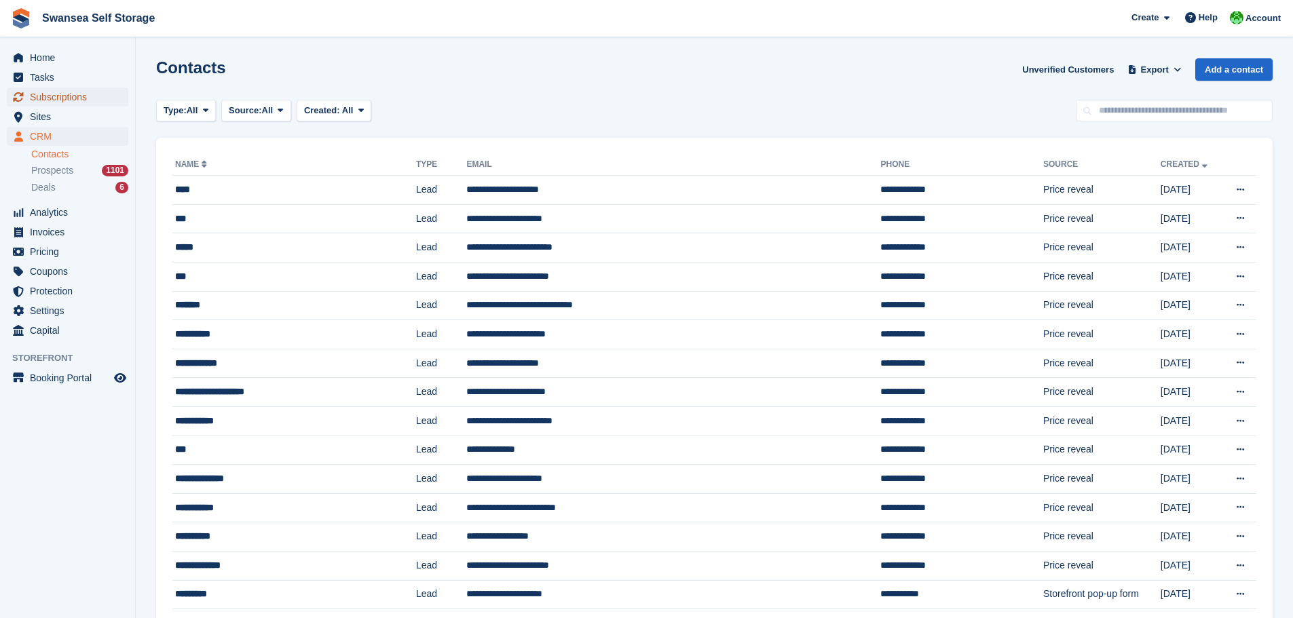
click at [88, 95] on span "Subscriptions" at bounding box center [70, 97] width 81 height 19
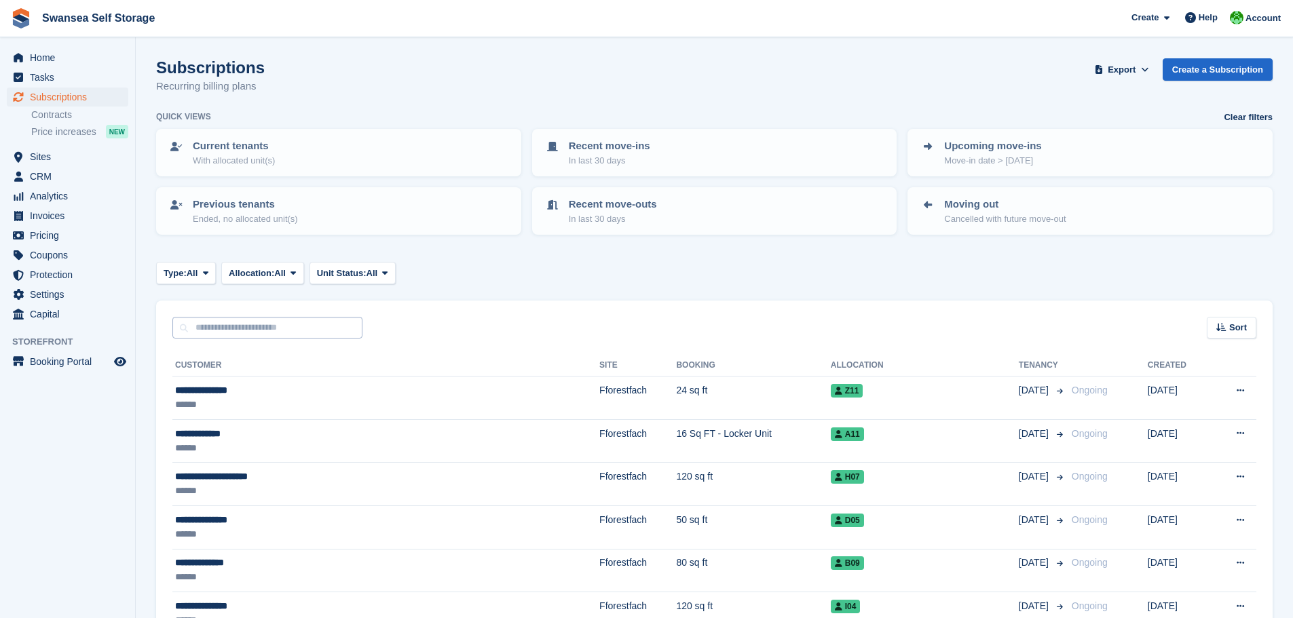
click at [239, 332] on input "text" at bounding box center [267, 328] width 190 height 22
type input "******"
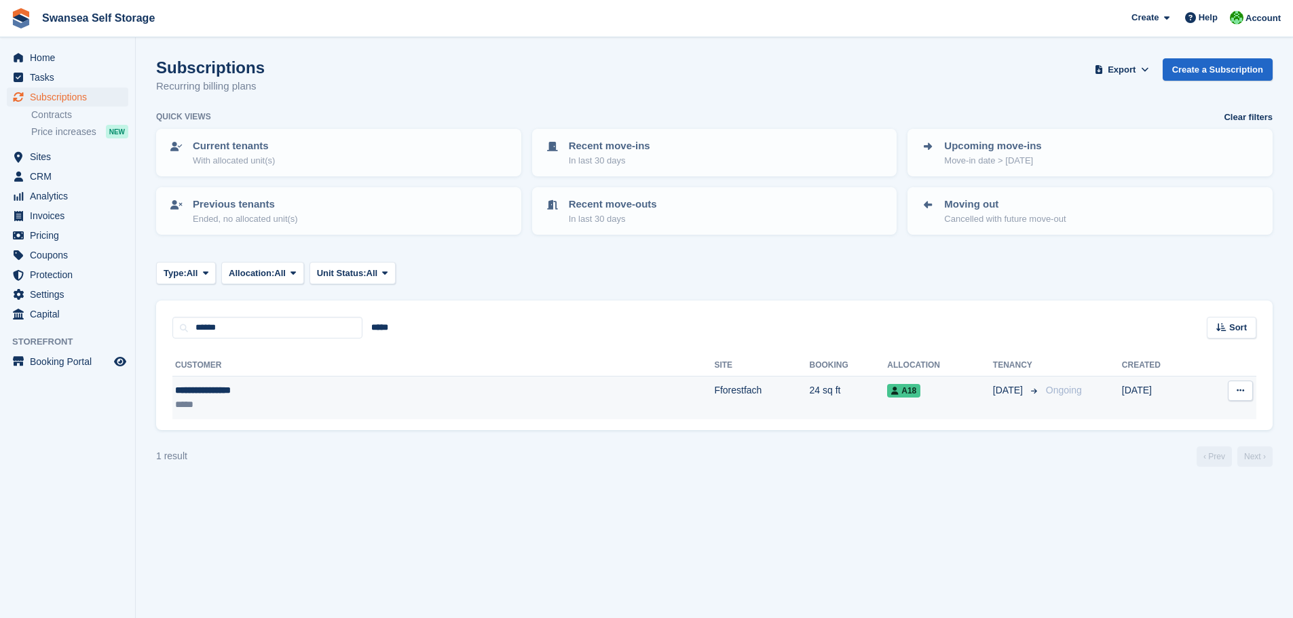
click at [240, 405] on div "*****" at bounding box center [309, 405] width 268 height 14
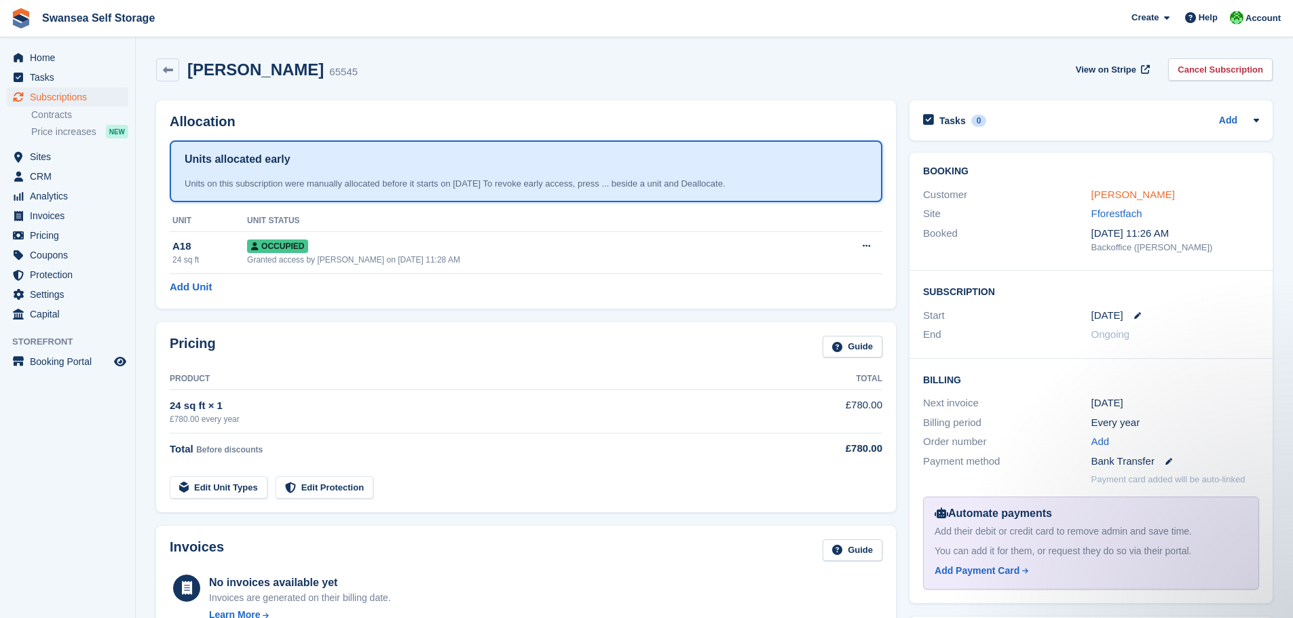
click at [1123, 195] on link "[PERSON_NAME]" at bounding box center [1132, 195] width 83 height 12
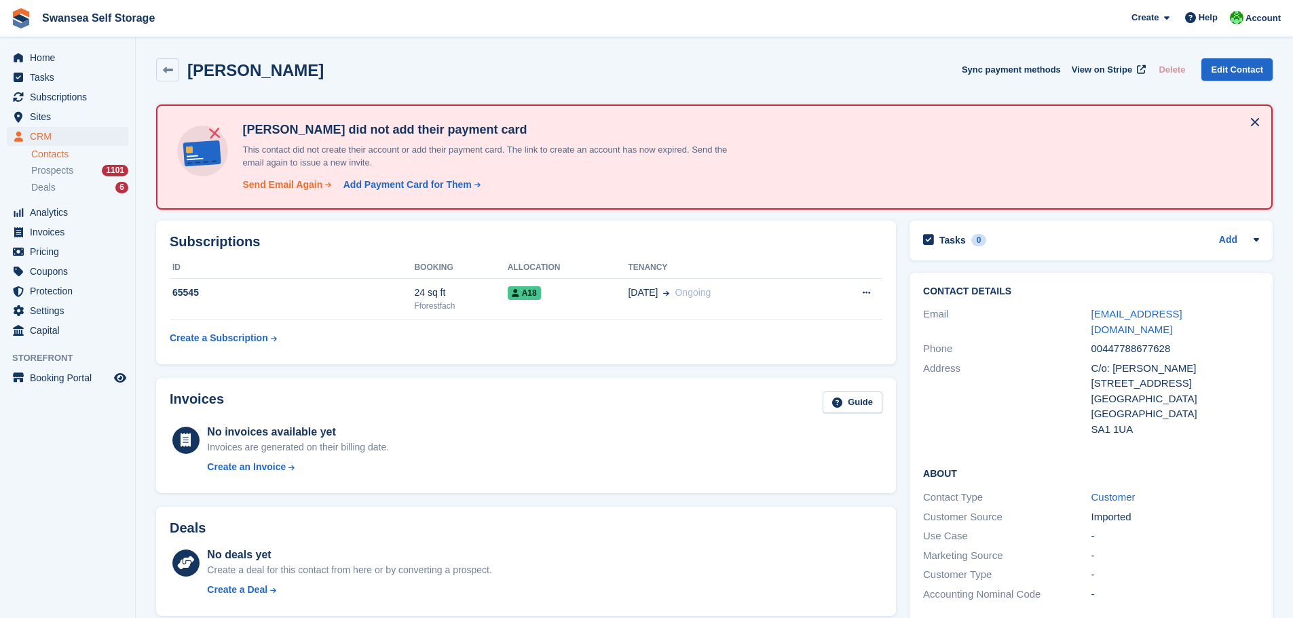
click at [270, 185] on div "Send Email Again" at bounding box center [282, 185] width 80 height 14
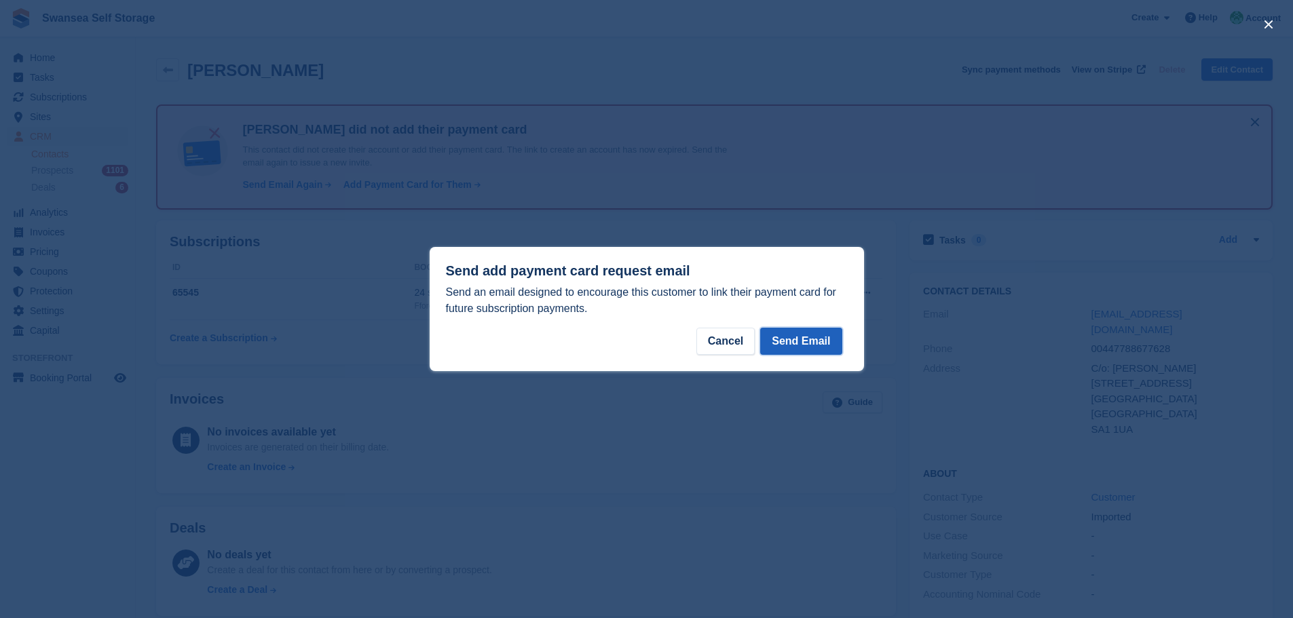
click at [790, 349] on button "Send Email" at bounding box center [800, 341] width 81 height 27
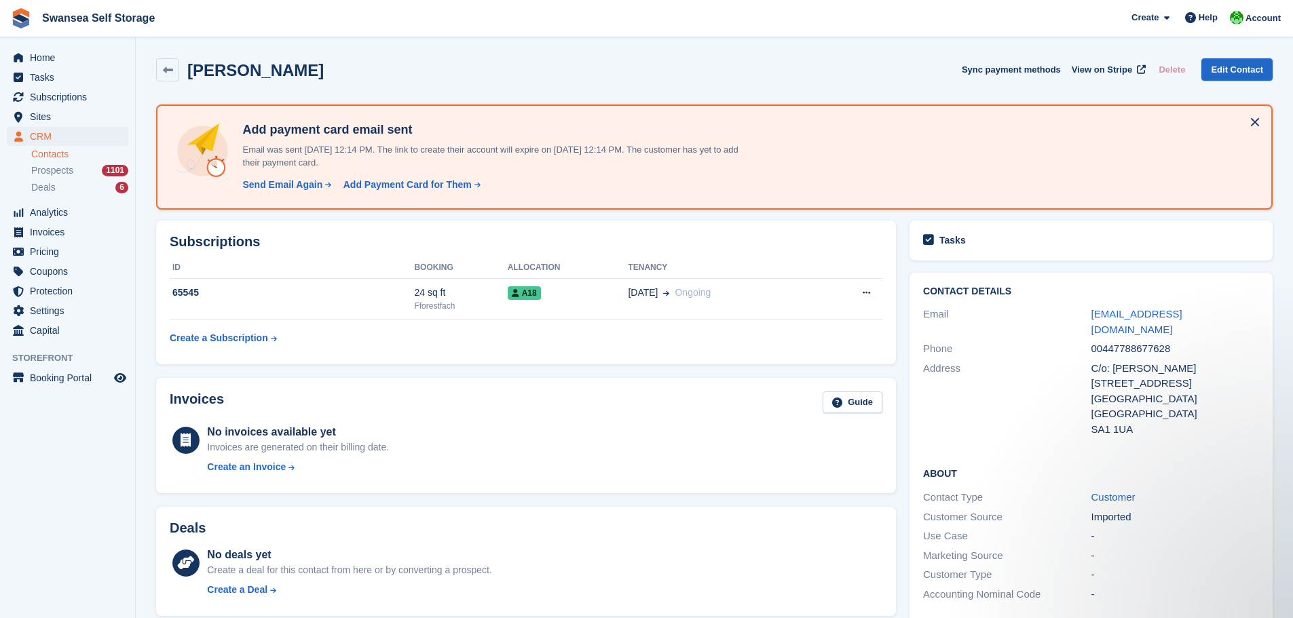
click at [1255, 131] on button at bounding box center [1255, 122] width 22 height 22
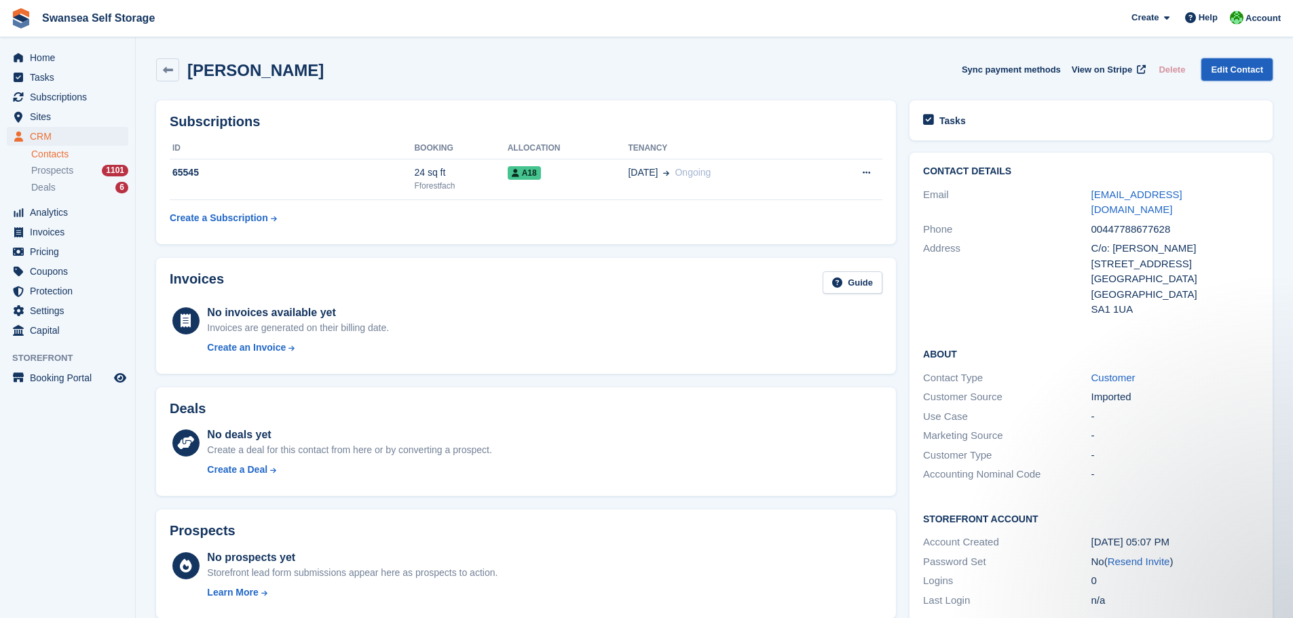
click at [1237, 71] on link "Edit Contact" at bounding box center [1236, 69] width 71 height 22
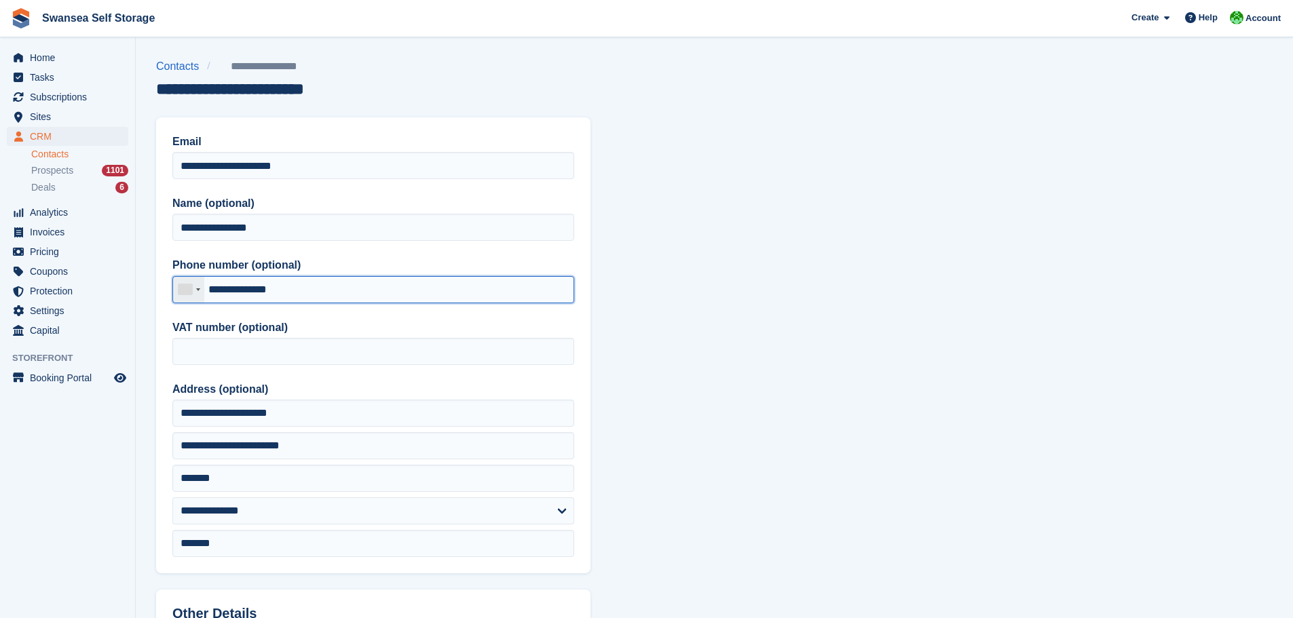
drag, startPoint x: 357, startPoint y: 293, endPoint x: 202, endPoint y: 276, distance: 156.4
click at [210, 280] on input "**********" at bounding box center [373, 289] width 402 height 27
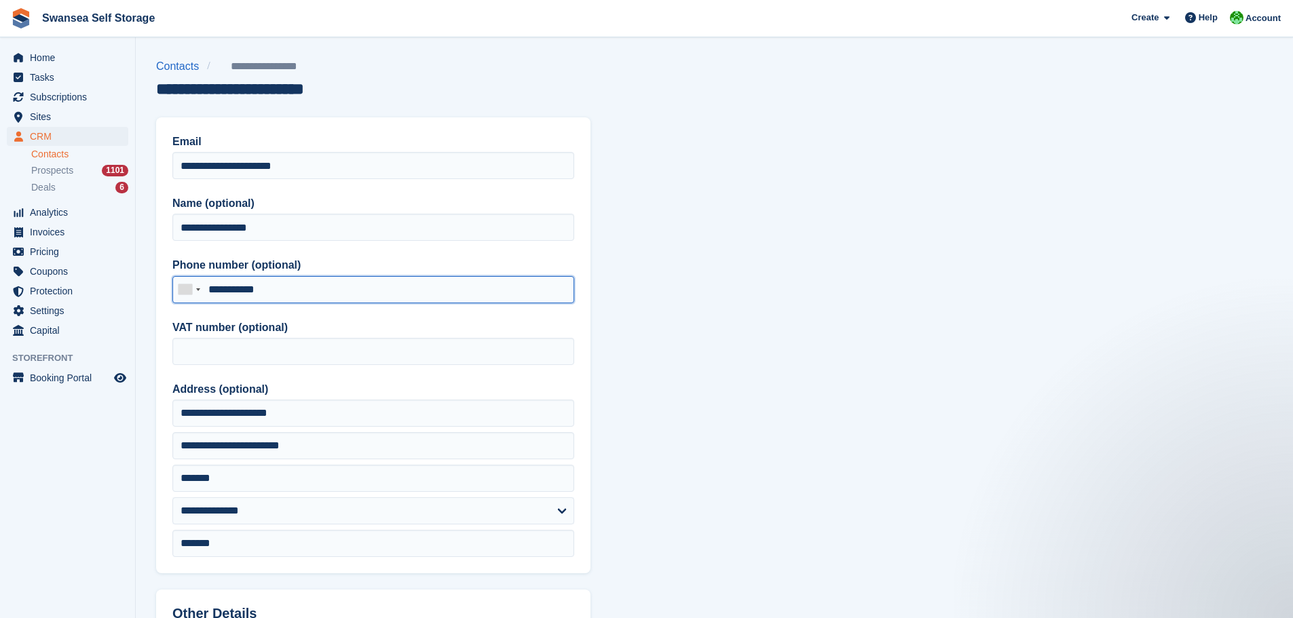
type input "**********"
click at [356, 329] on label "VAT number (optional)" at bounding box center [373, 328] width 402 height 16
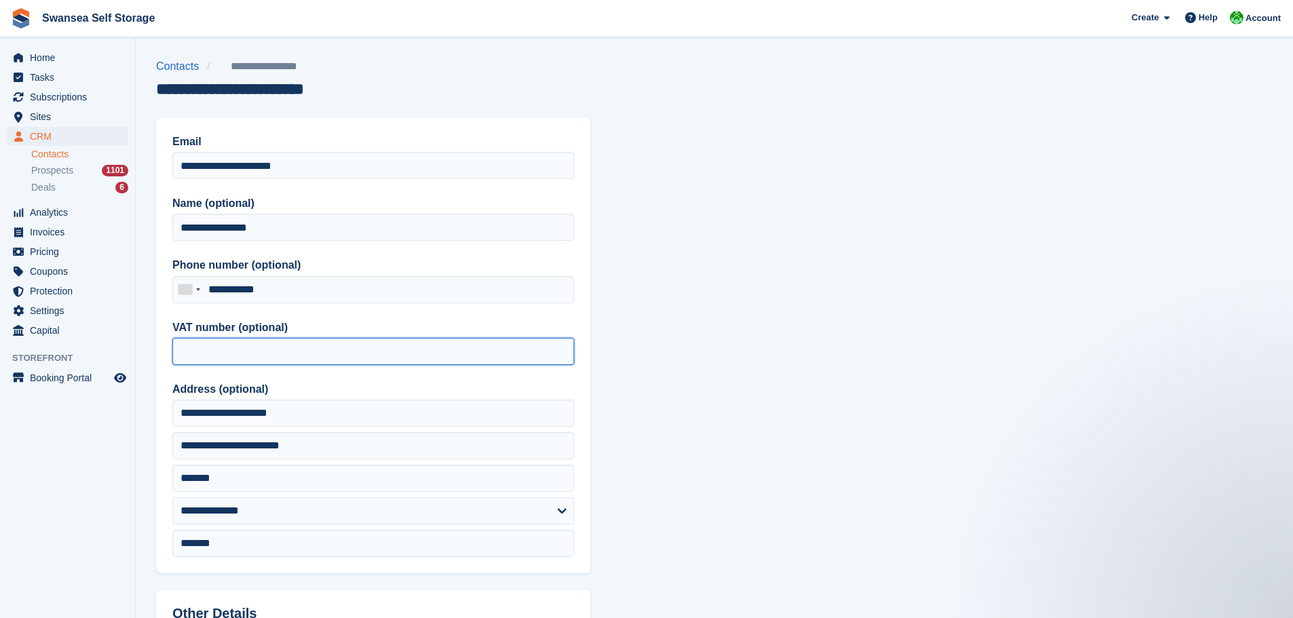
click at [356, 338] on input "VAT number (optional)" at bounding box center [373, 351] width 402 height 27
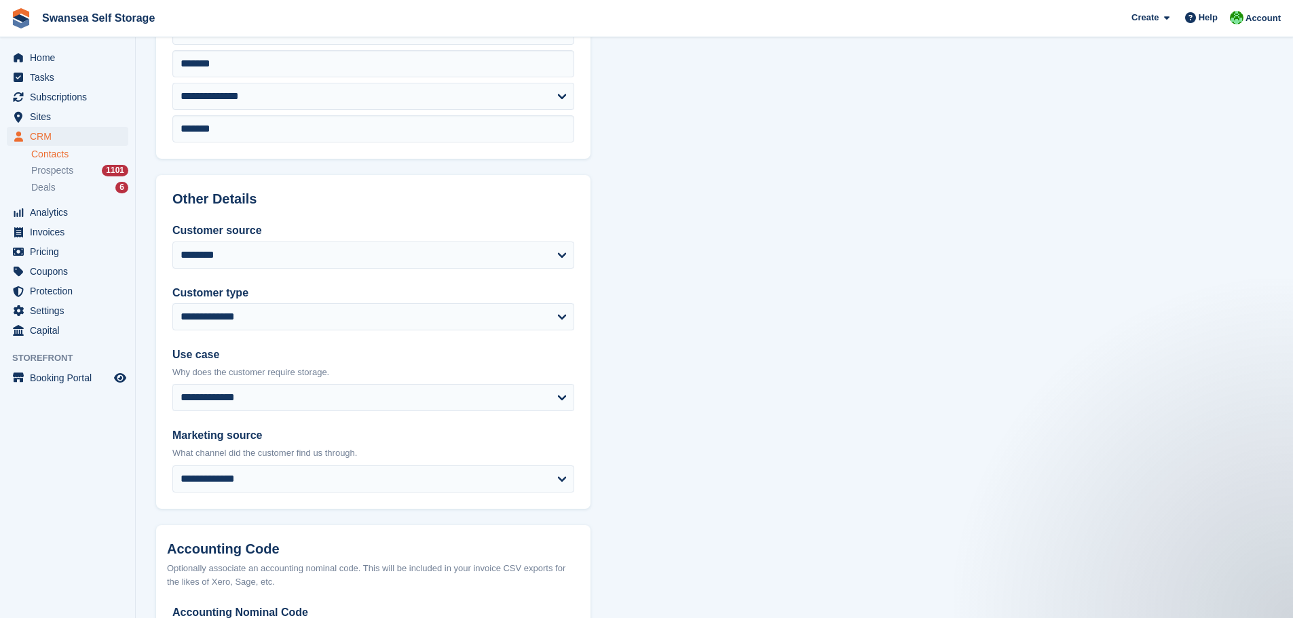
scroll to position [538, 0]
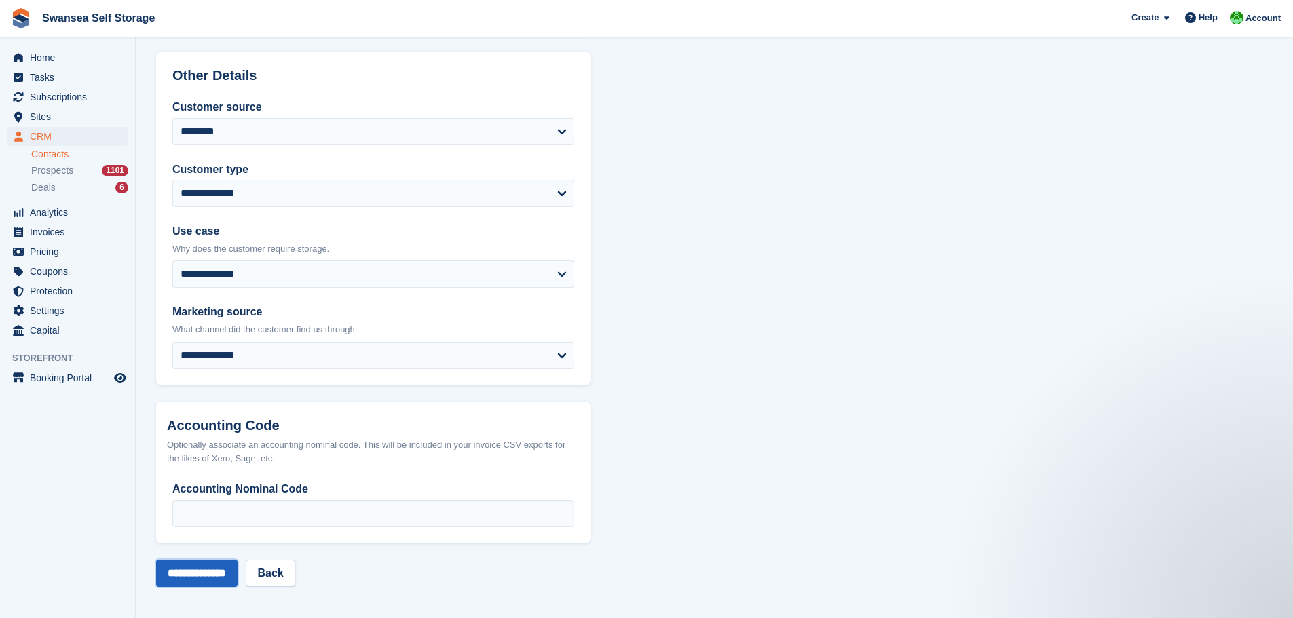
click at [195, 567] on input "**********" at bounding box center [196, 573] width 81 height 27
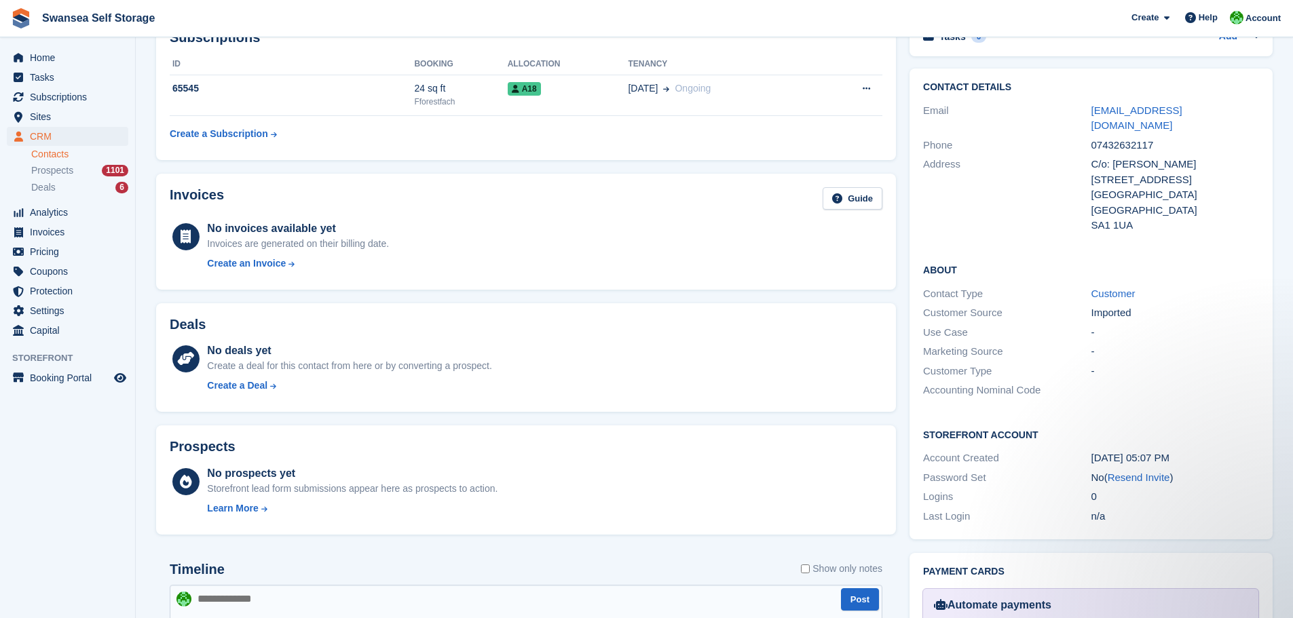
scroll to position [272, 0]
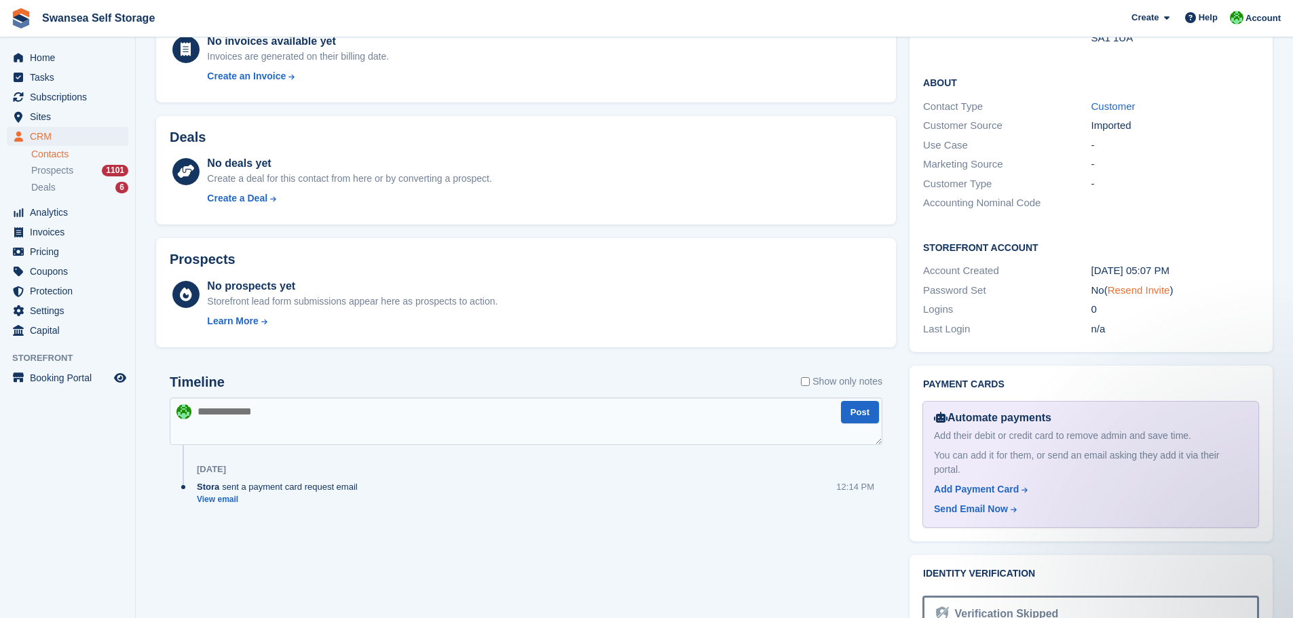
click at [1138, 284] on link "Resend Invite" at bounding box center [1139, 290] width 62 height 12
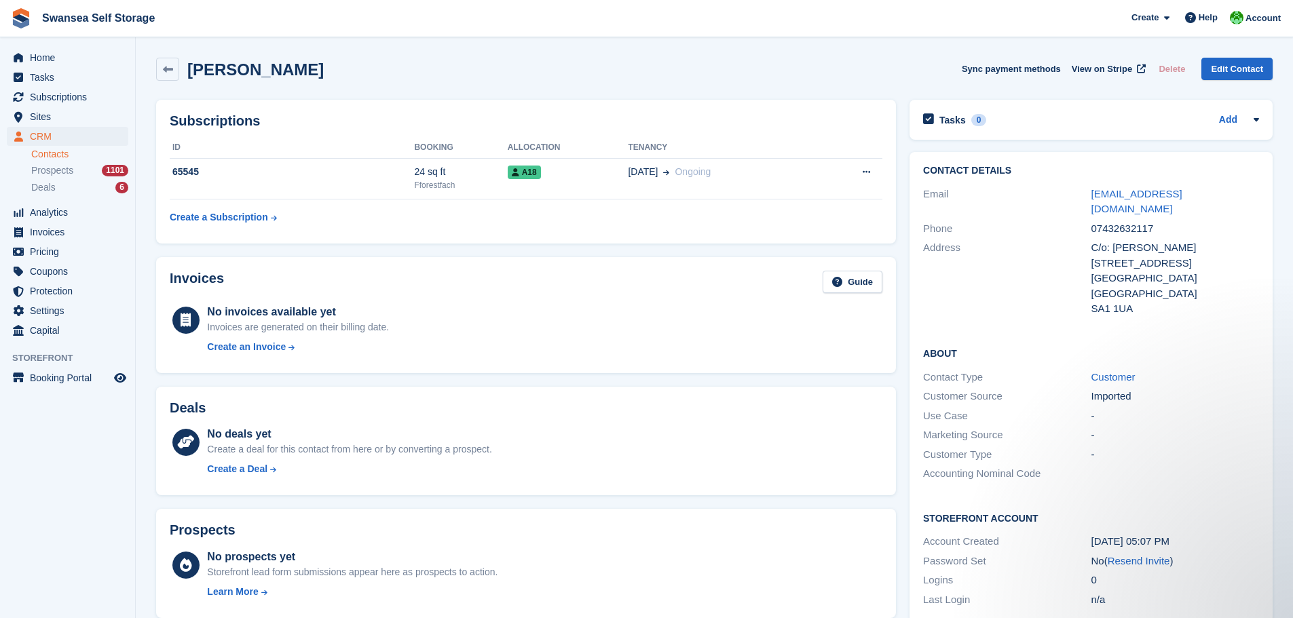
scroll to position [0, 0]
click at [491, 236] on div "Subscriptions ID Booking Allocation Tenancy 65545 24 sq ft Fforestfach A18 [DAT…" at bounding box center [526, 172] width 740 height 144
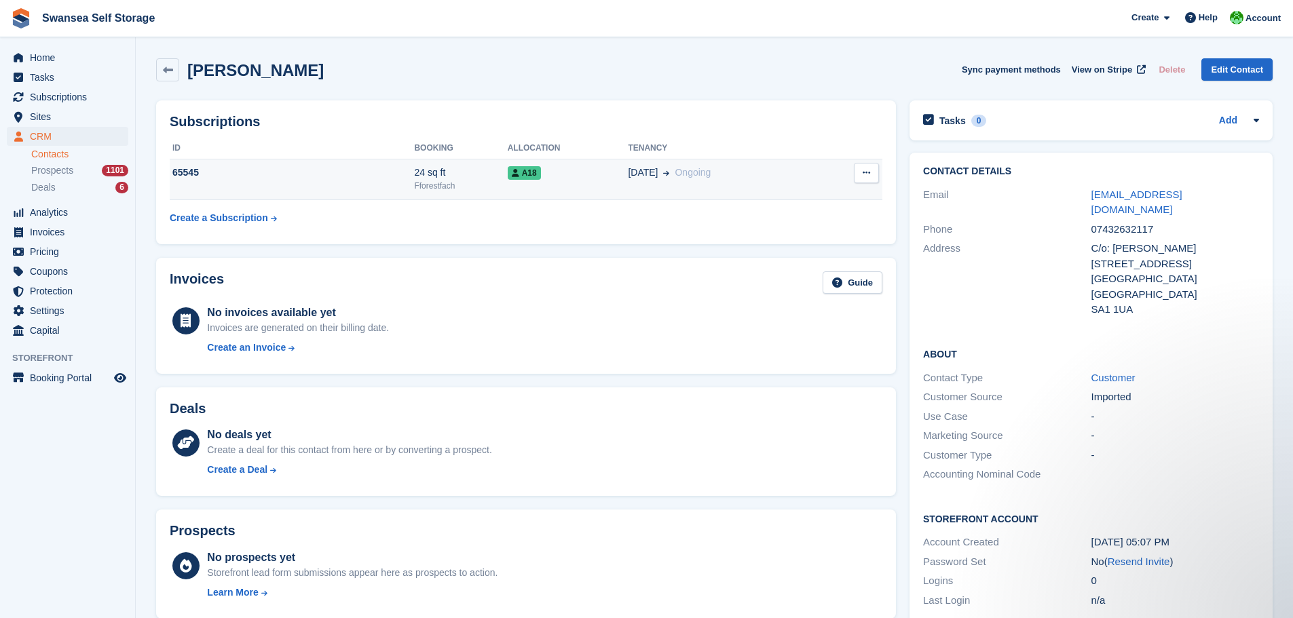
click at [429, 187] on div "Fforestfach" at bounding box center [460, 186] width 93 height 12
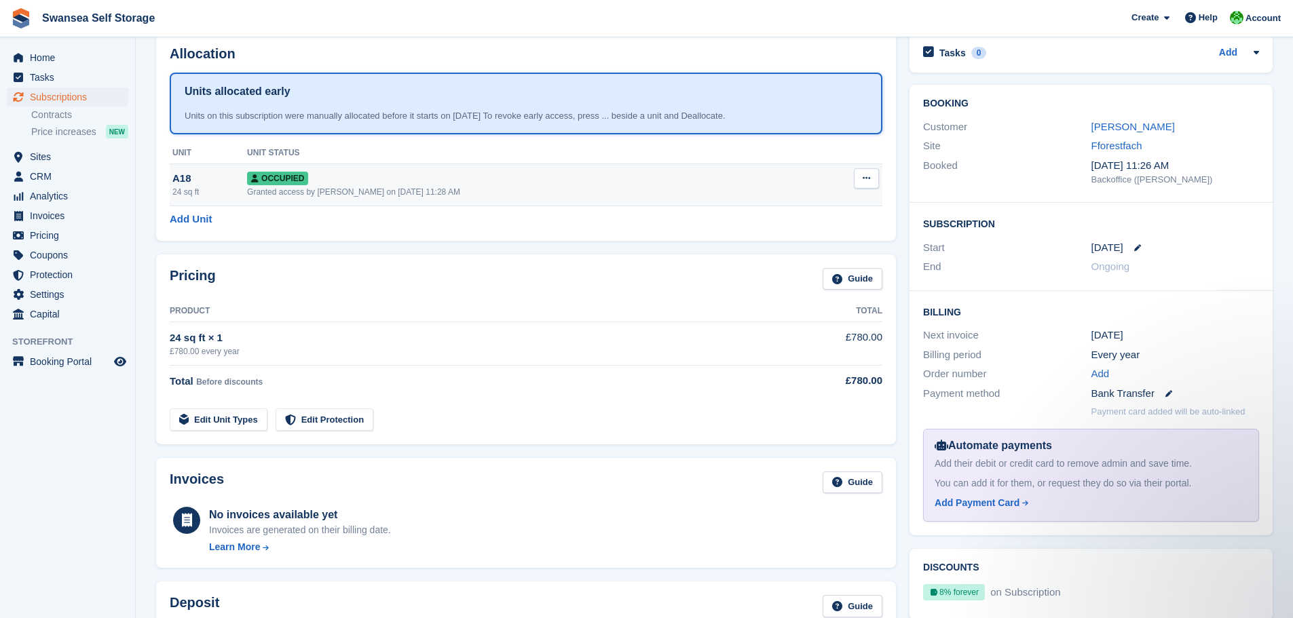
click at [392, 189] on div "Granted access by [PERSON_NAME] on [DATE] 11:28 AM" at bounding box center [527, 192] width 561 height 12
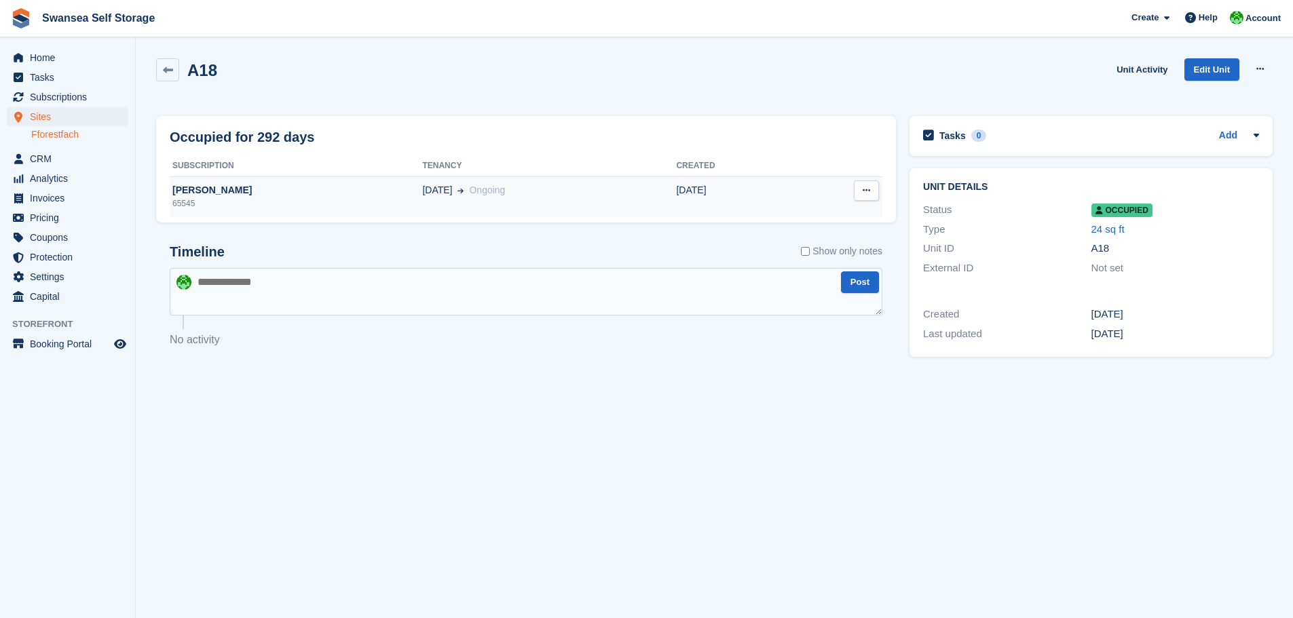
click at [438, 195] on span "[DATE]" at bounding box center [437, 190] width 30 height 14
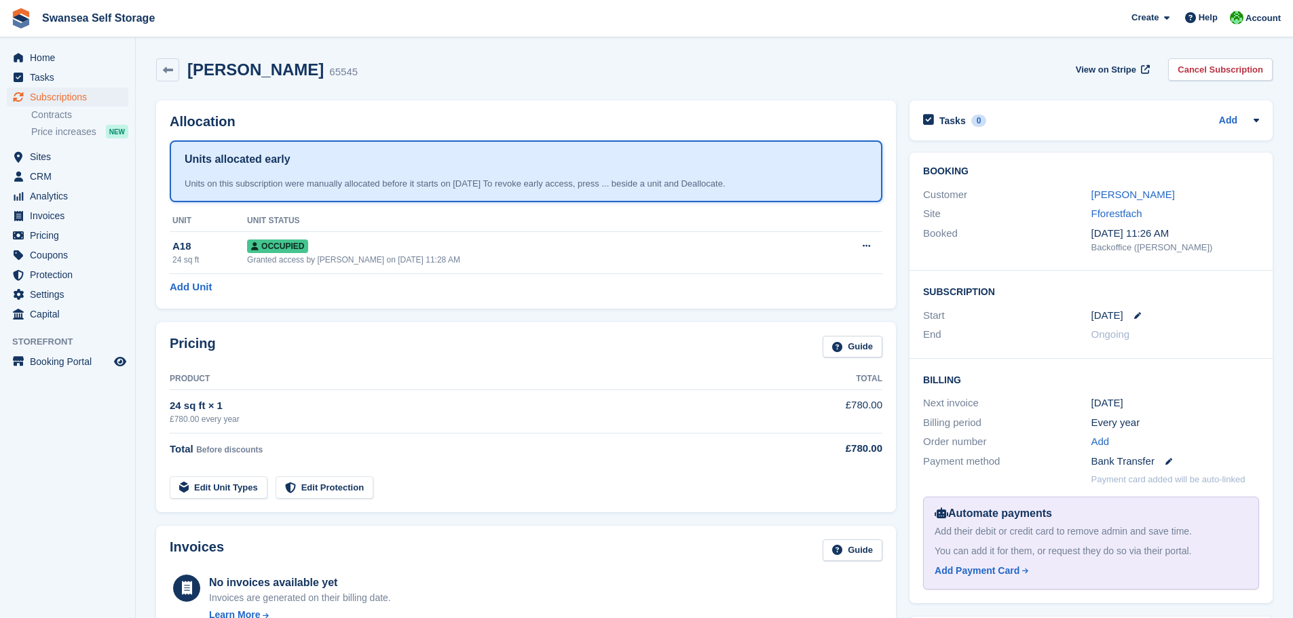
click at [324, 191] on section "Units allocated early Units on this subscription were manually allocated before…" at bounding box center [526, 172] width 713 height 62
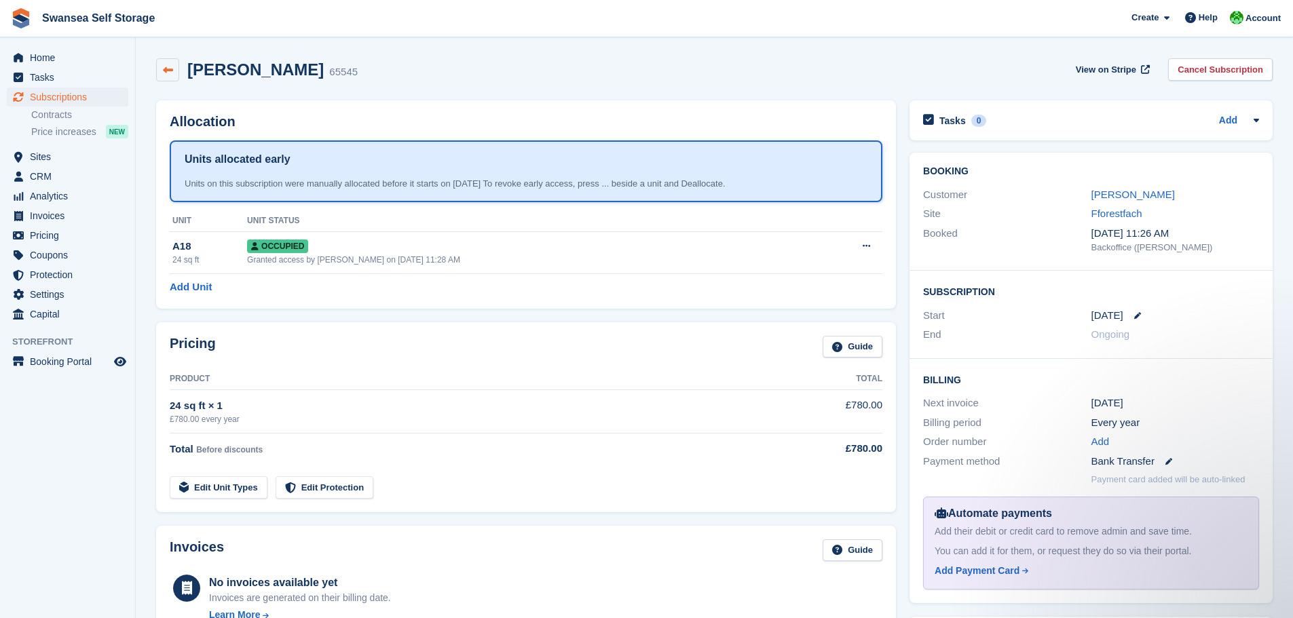
click at [160, 71] on link at bounding box center [167, 69] width 23 height 23
click at [312, 415] on div "£780.00 every year" at bounding box center [471, 419] width 603 height 12
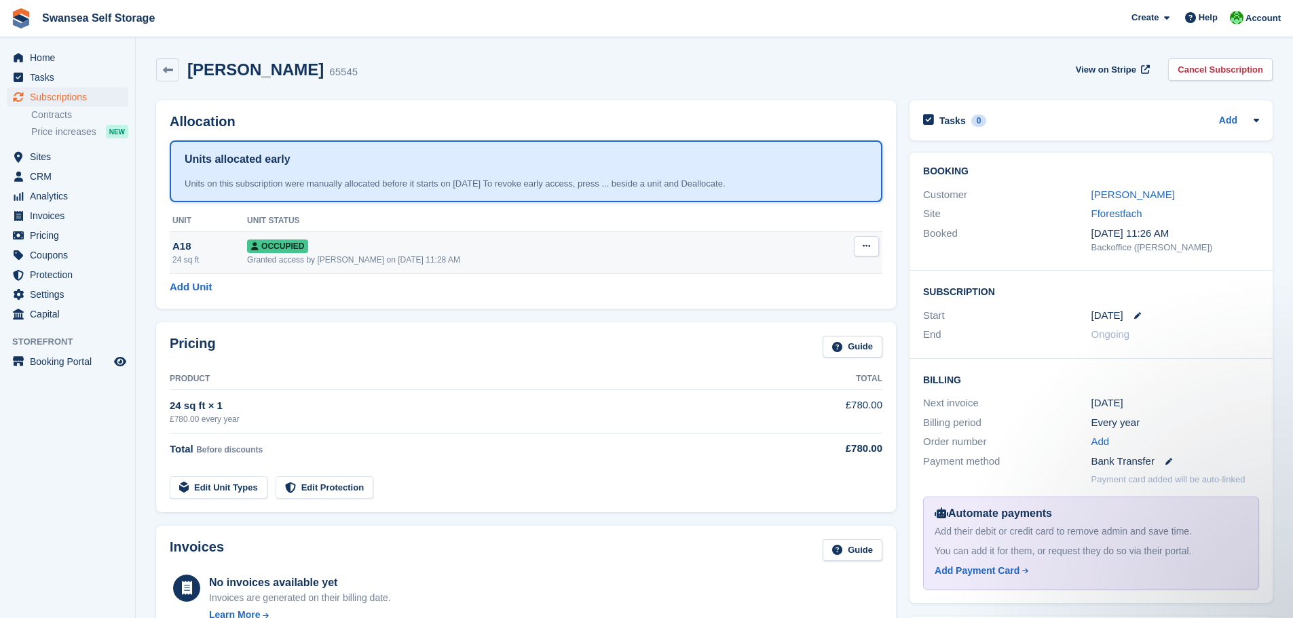
click at [870, 248] on icon at bounding box center [866, 246] width 7 height 9
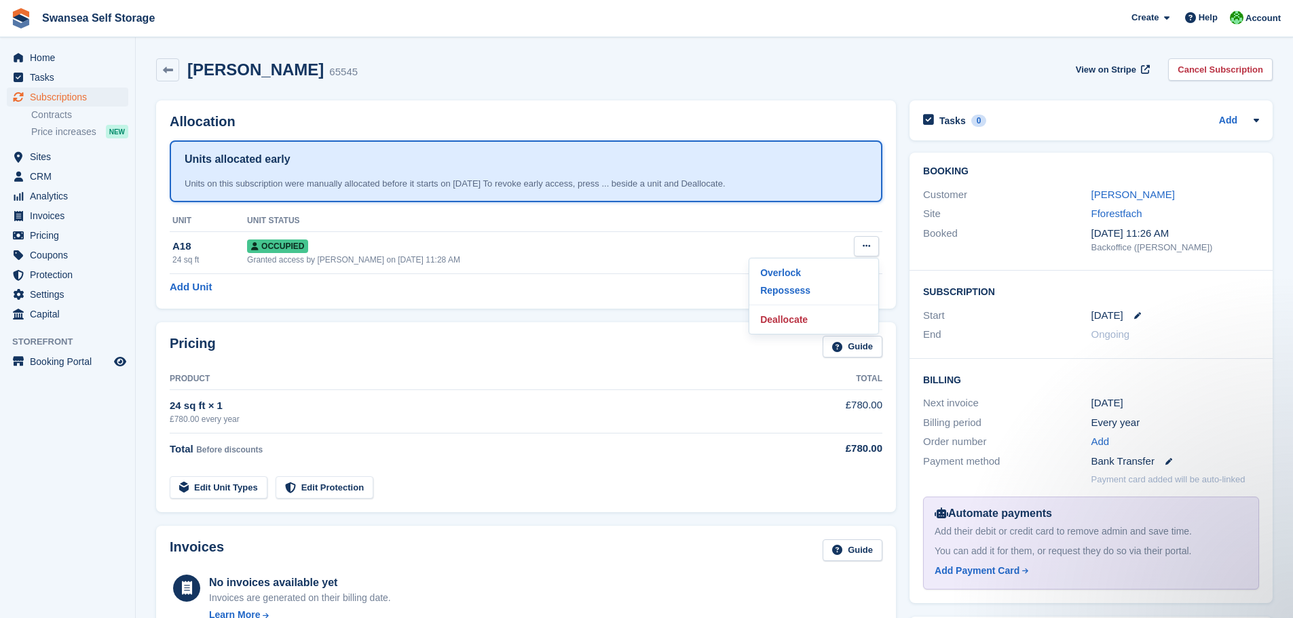
click at [310, 224] on th "Unit Status" at bounding box center [527, 221] width 561 height 22
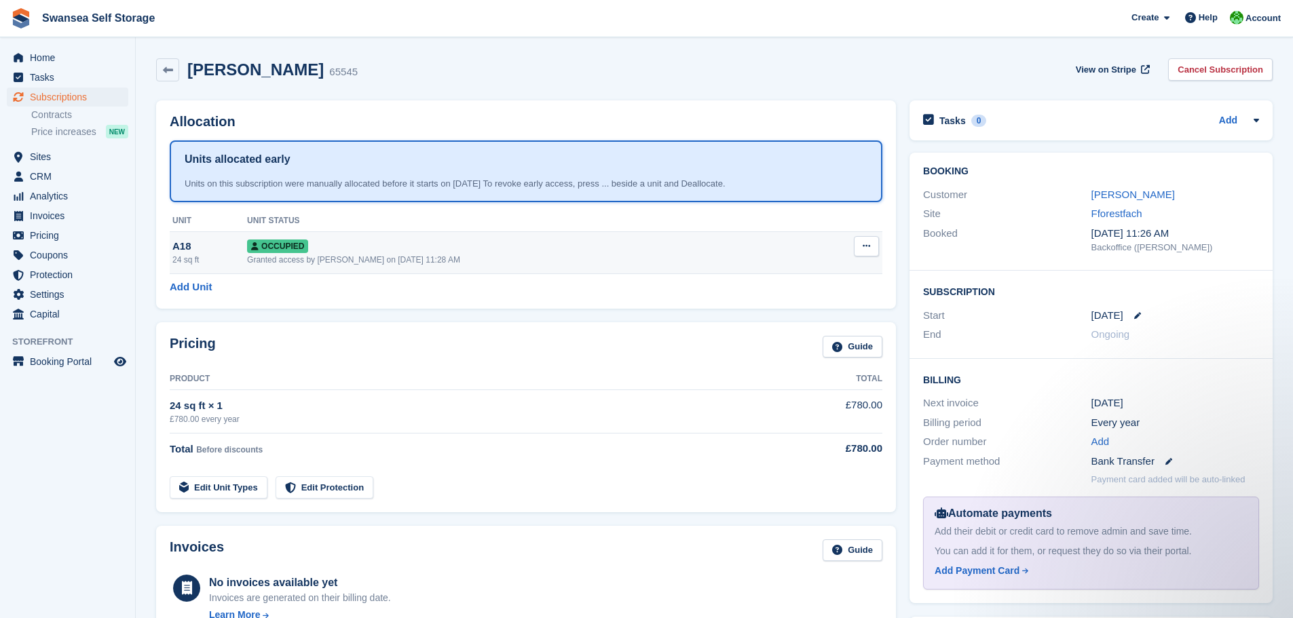
click at [312, 236] on td "Occupied Granted access by [PERSON_NAME] on [DATE] 11:28 AM" at bounding box center [527, 253] width 561 height 42
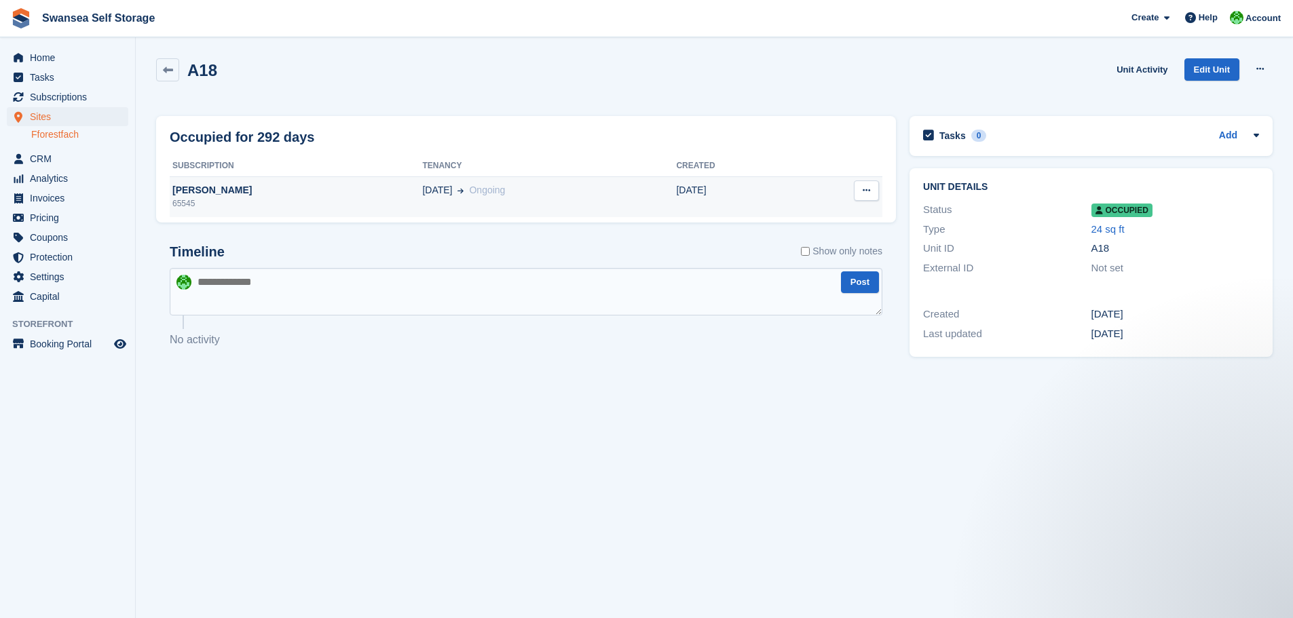
click at [242, 202] on div "65545" at bounding box center [296, 204] width 252 height 12
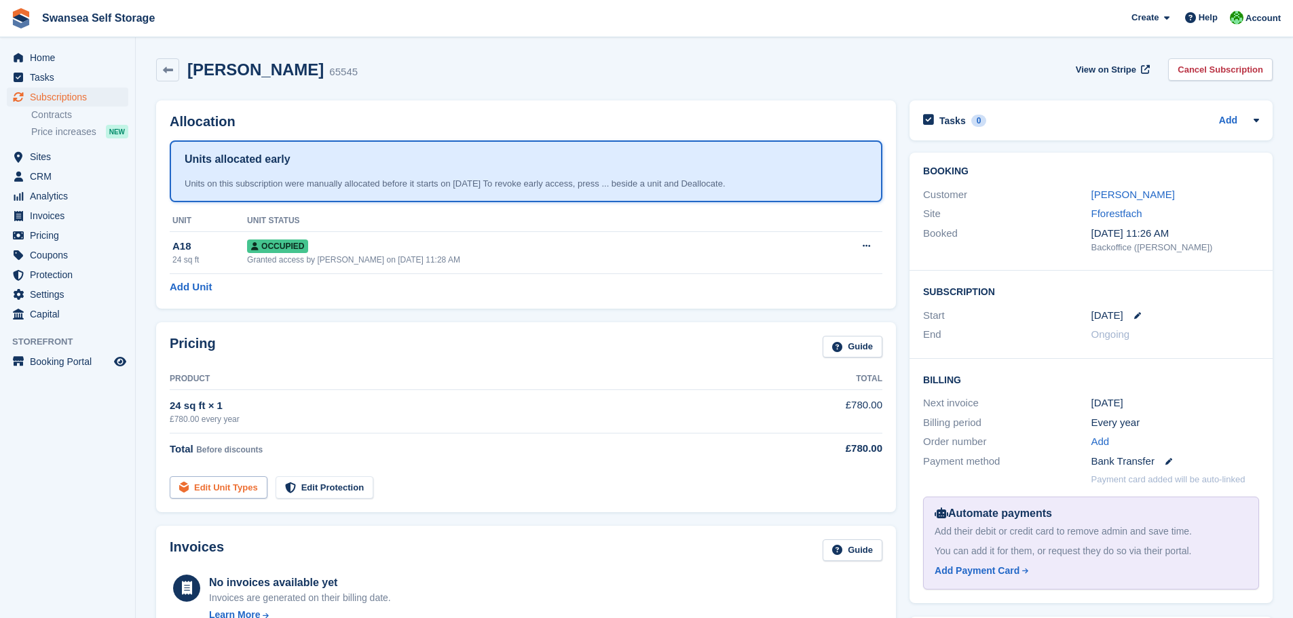
click at [235, 489] on link "Edit Unit Types" at bounding box center [219, 487] width 98 height 22
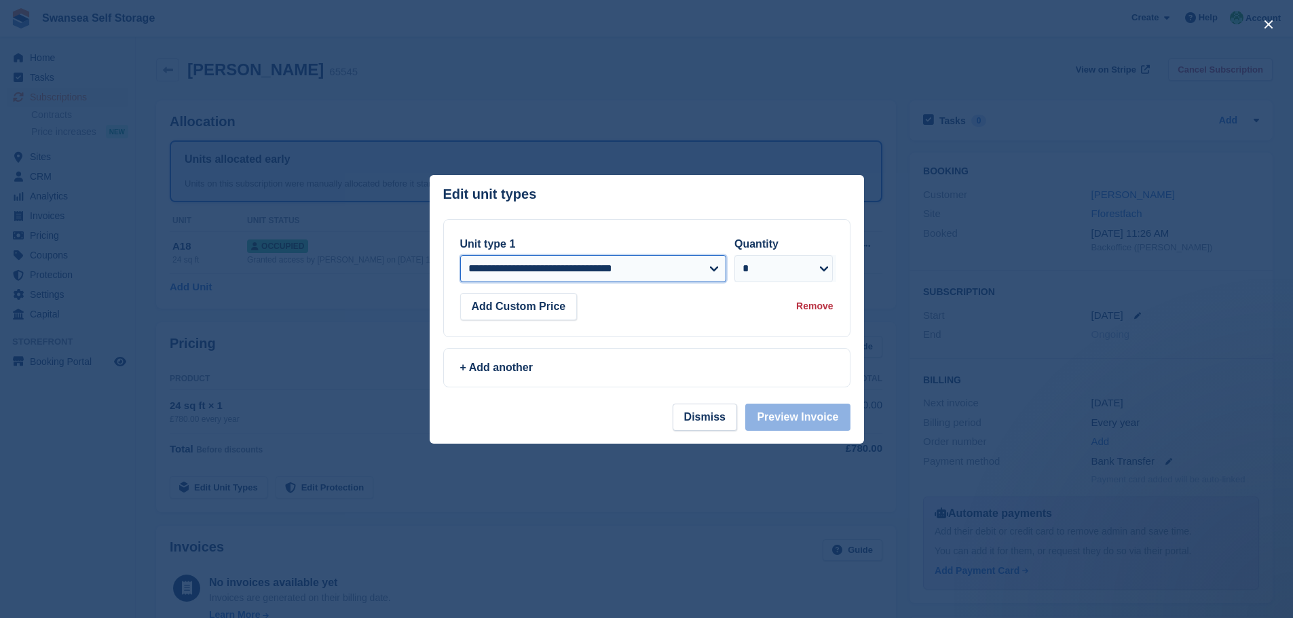
click at [582, 271] on select "**********" at bounding box center [593, 268] width 267 height 27
click at [460, 256] on select "**********" at bounding box center [593, 268] width 267 height 27
click at [656, 314] on div "Add Custom Price Remove" at bounding box center [646, 306] width 373 height 27
click at [506, 293] on div "**********" at bounding box center [646, 278] width 373 height 84
drag, startPoint x: 666, startPoint y: 333, endPoint x: 692, endPoint y: 384, distance: 57.1
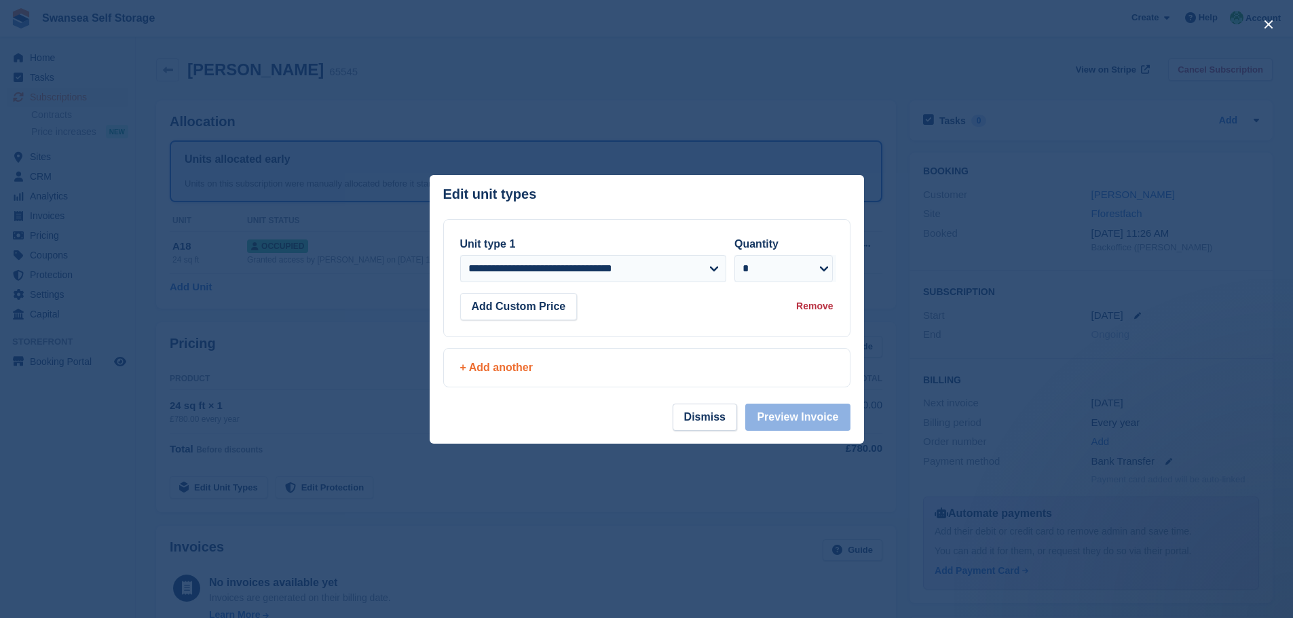
click at [667, 333] on div "**********" at bounding box center [647, 278] width 406 height 117
click at [707, 428] on button "Dismiss" at bounding box center [705, 417] width 64 height 27
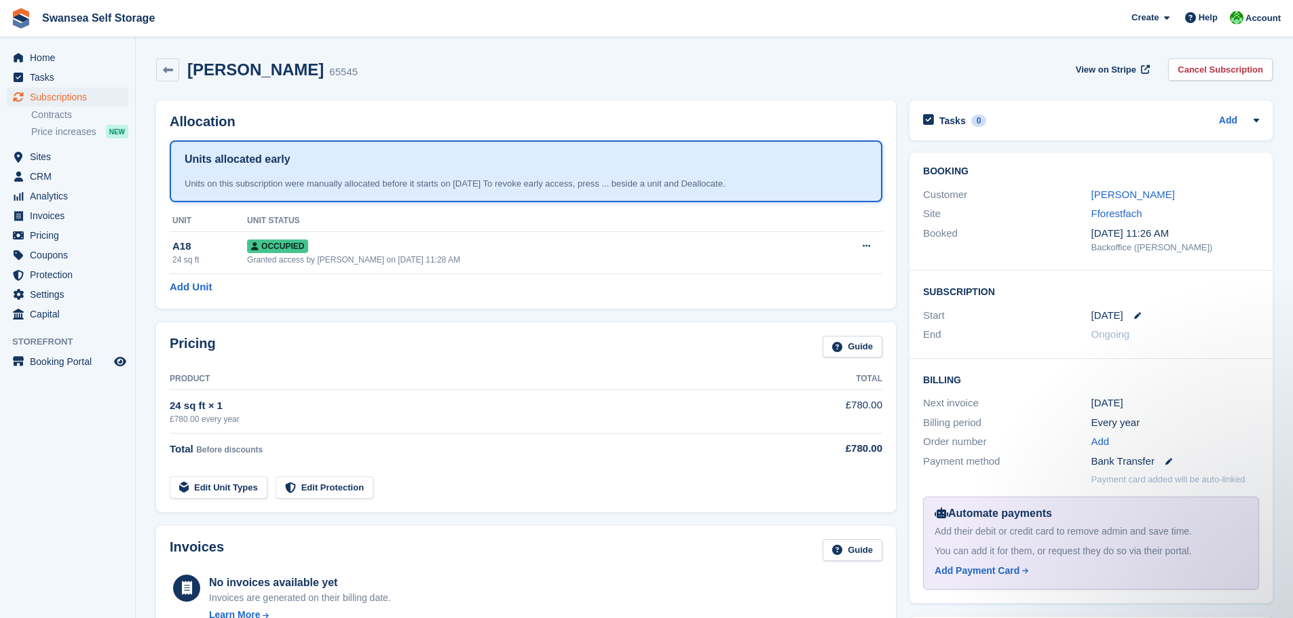
click at [285, 295] on div "Add Unit" at bounding box center [526, 288] width 713 height 16
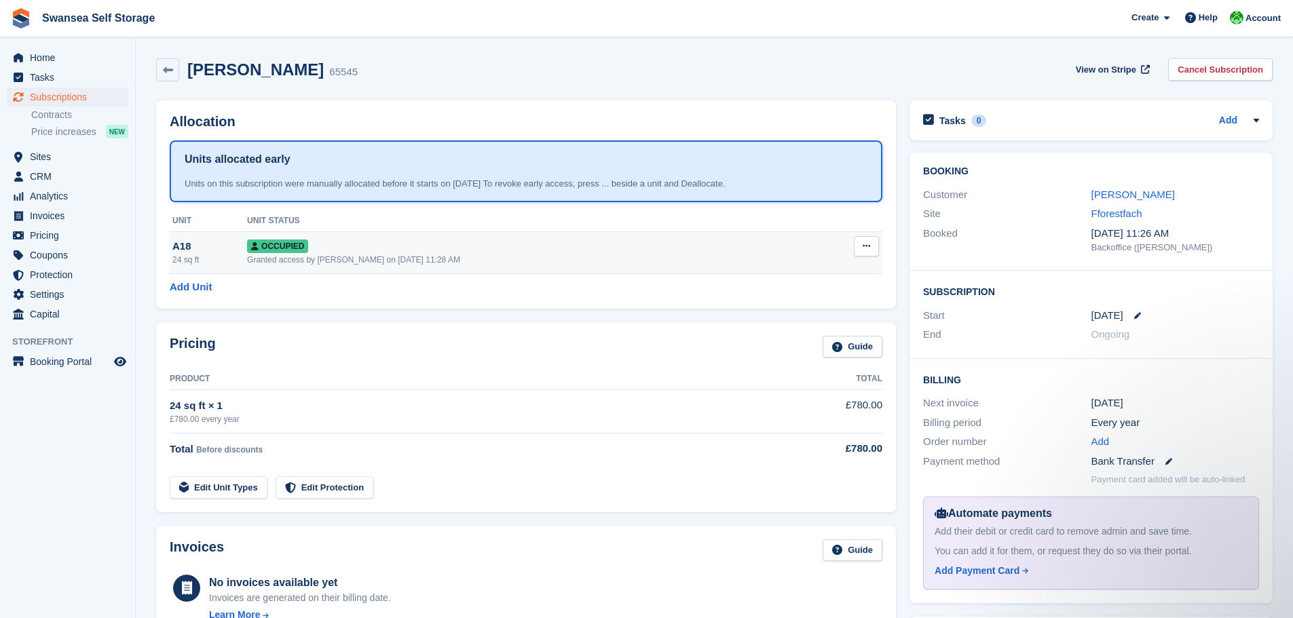
click at [528, 267] on td "Occupied Granted access by [PERSON_NAME] on [DATE] 11:28 AM" at bounding box center [527, 253] width 561 height 42
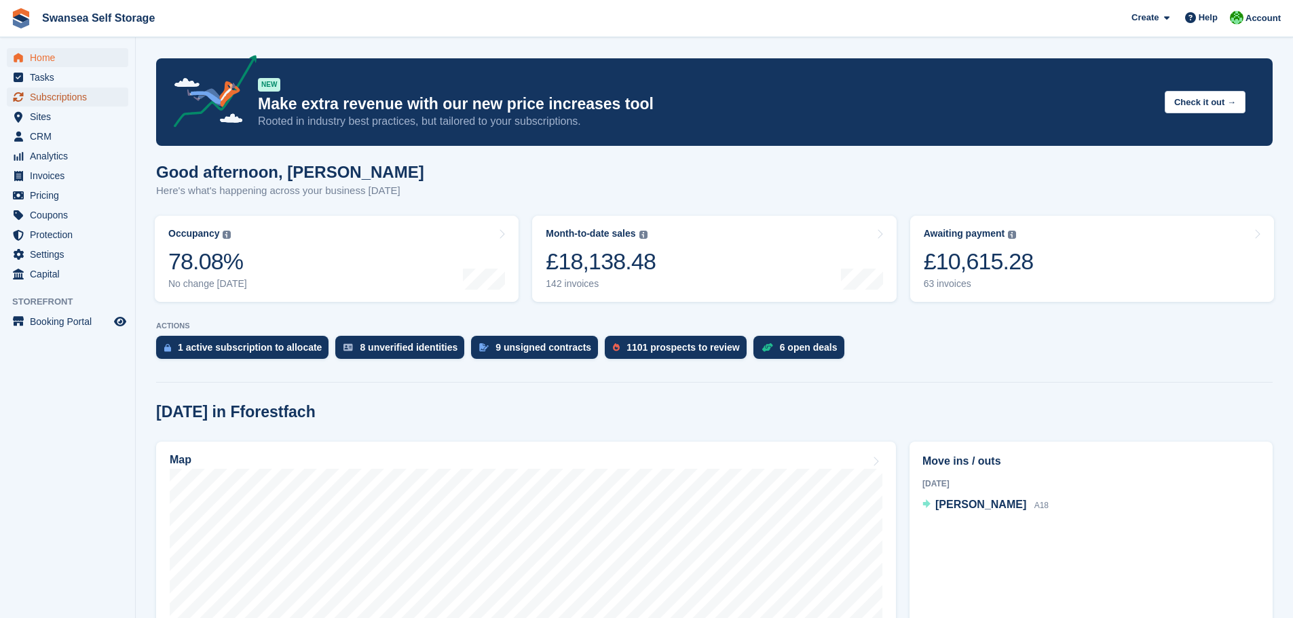
click at [38, 96] on span "Subscriptions" at bounding box center [70, 97] width 81 height 19
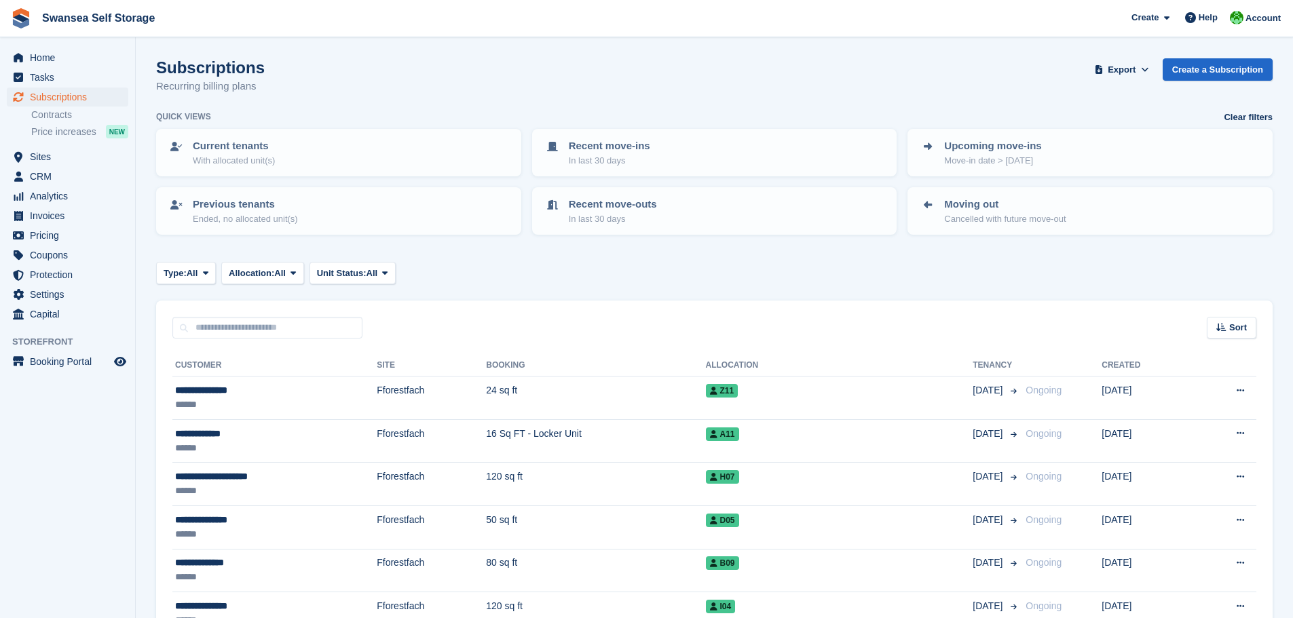
click at [23, 57] on span "menu" at bounding box center [18, 58] width 16 height 16
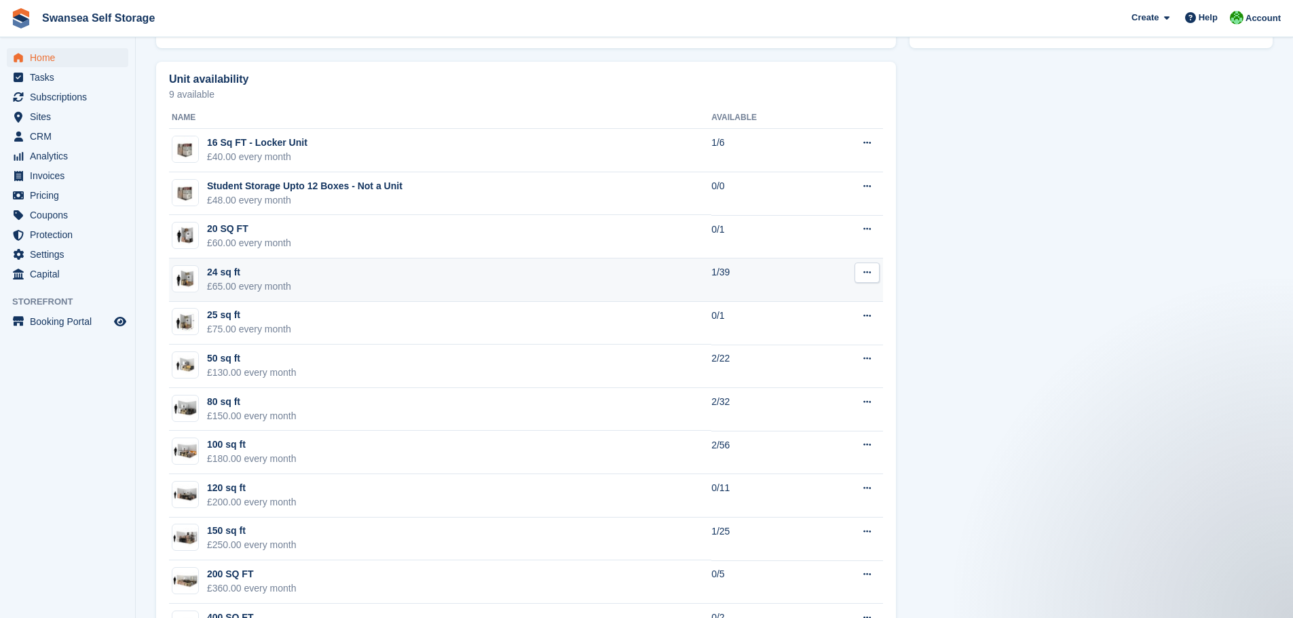
click at [466, 274] on td "24 sq ft £65.00 every month" at bounding box center [440, 280] width 542 height 43
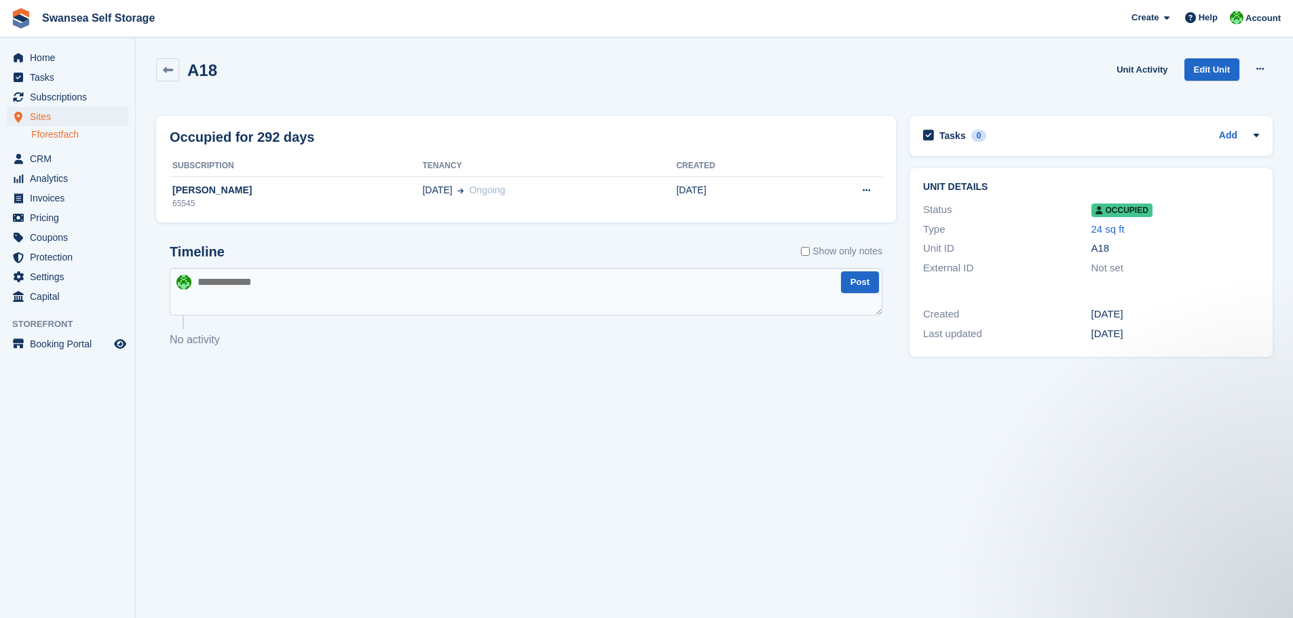
drag, startPoint x: 1206, startPoint y: 529, endPoint x: 1180, endPoint y: 527, distance: 26.5
click at [1206, 530] on section "A18 Unit Activity Edit Unit Overlock Repossess Deallocate Occupied for 292 days…" at bounding box center [714, 309] width 1157 height 618
click at [165, 73] on icon at bounding box center [168, 70] width 10 height 10
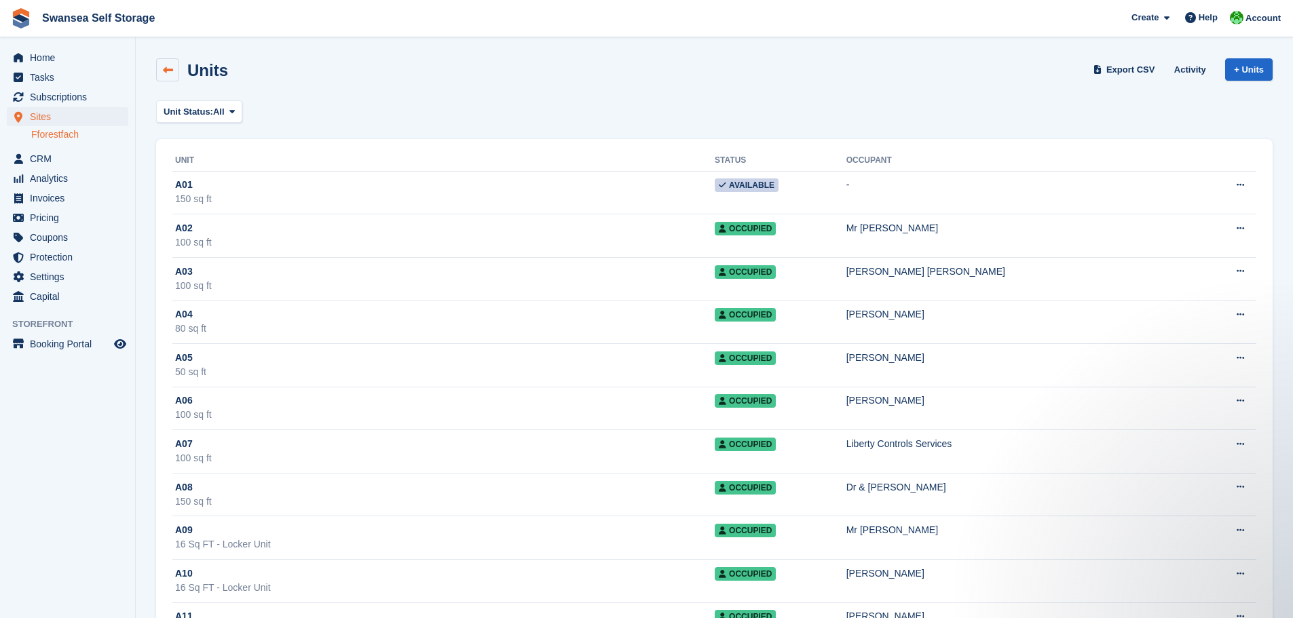
click at [175, 73] on link at bounding box center [167, 69] width 23 height 23
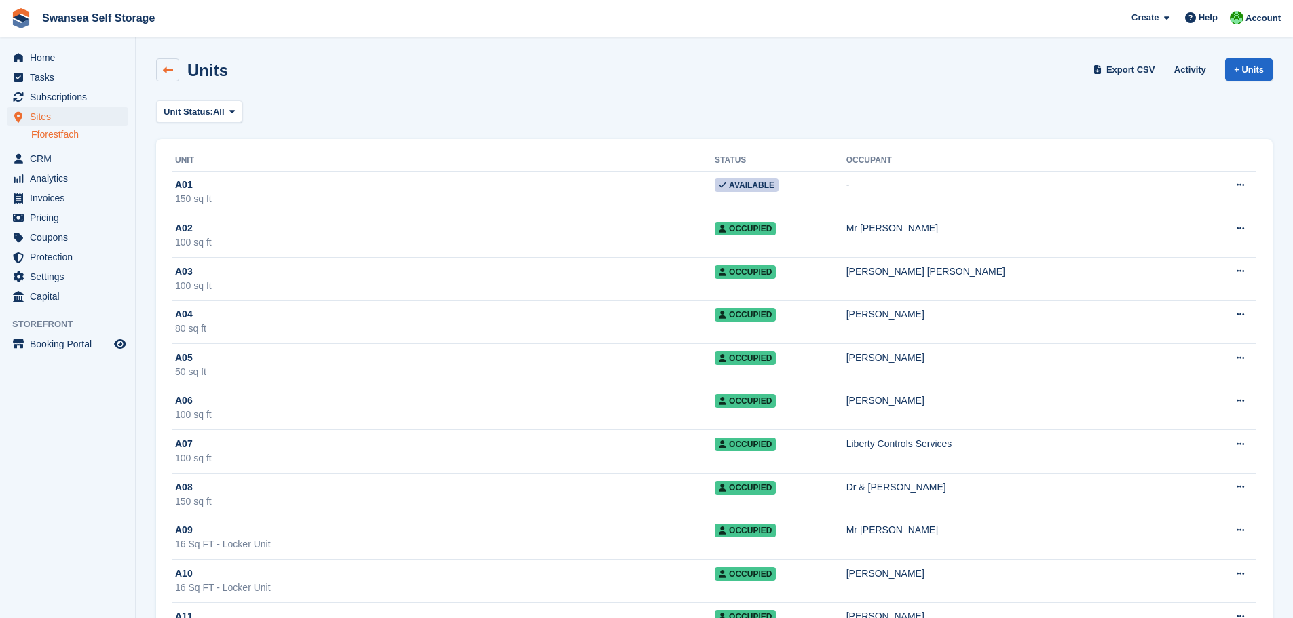
click at [160, 69] on link at bounding box center [167, 69] width 23 height 23
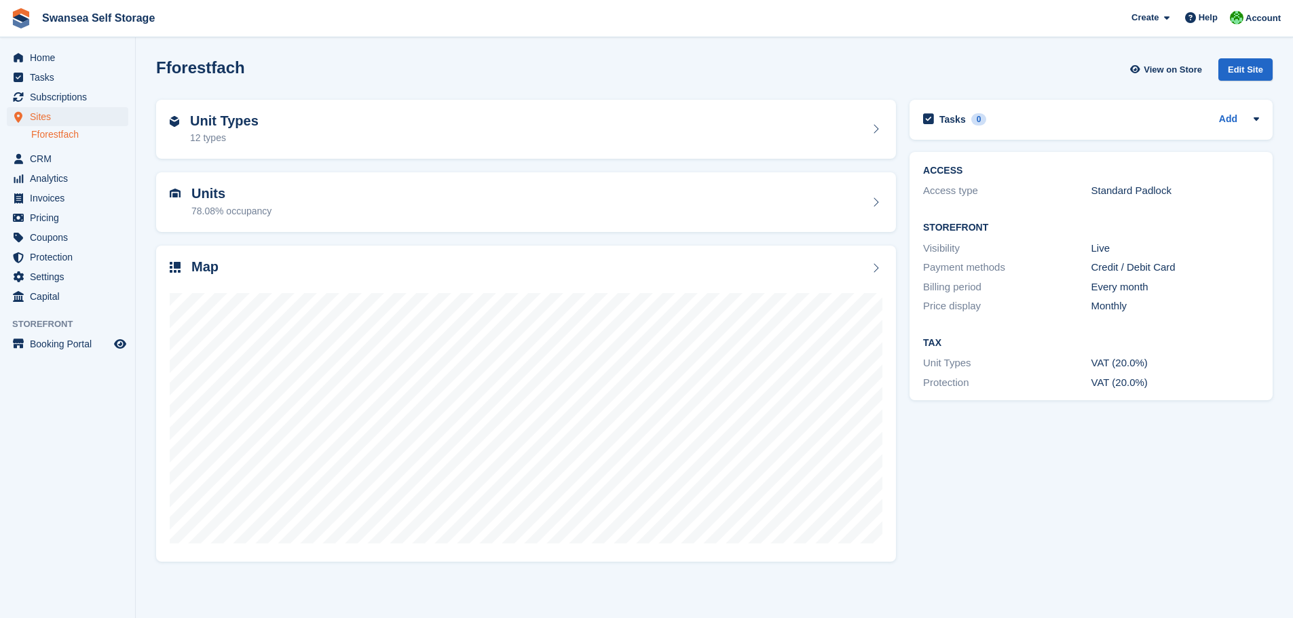
click at [418, 81] on div "Fforestfach View on Store Edit Site" at bounding box center [714, 72] width 1130 height 41
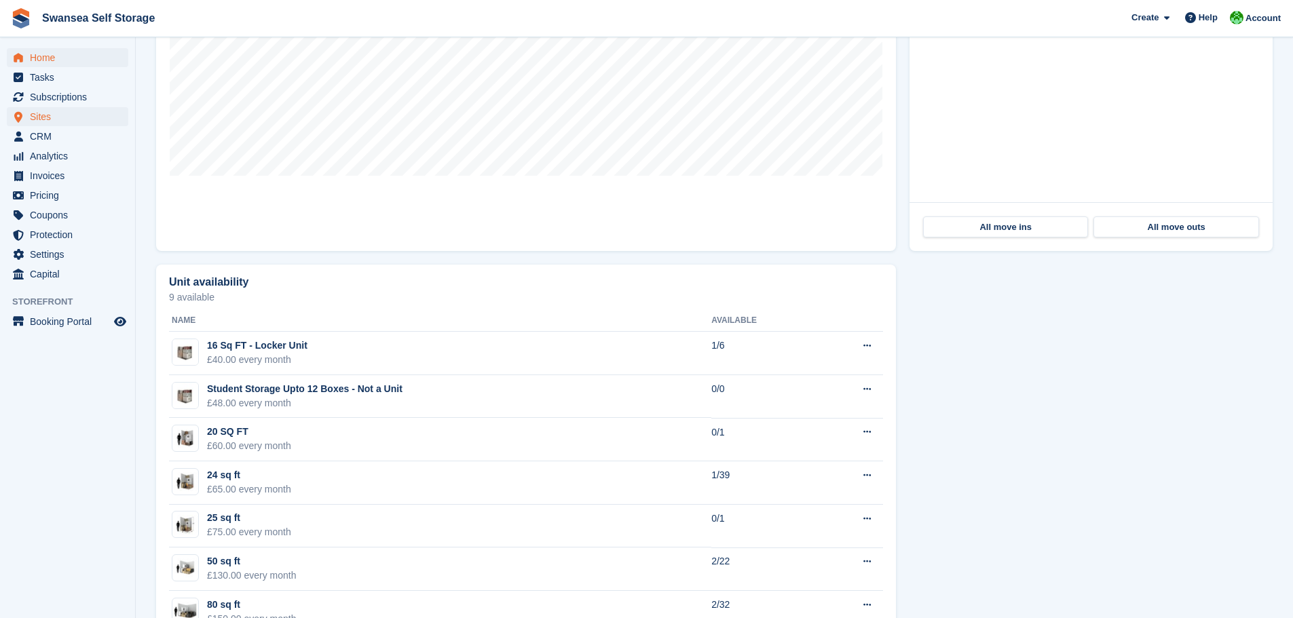
scroll to position [543, 0]
click at [81, 96] on span "Subscriptions" at bounding box center [70, 97] width 81 height 19
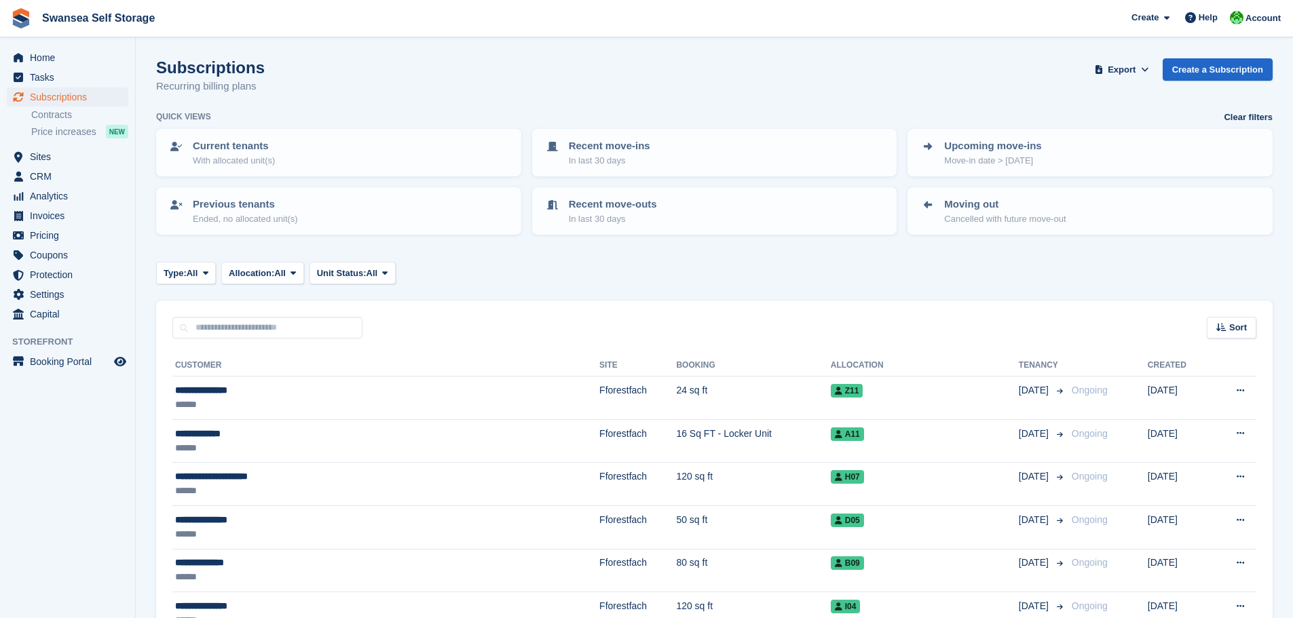
click at [263, 334] on input "text" at bounding box center [267, 328] width 190 height 22
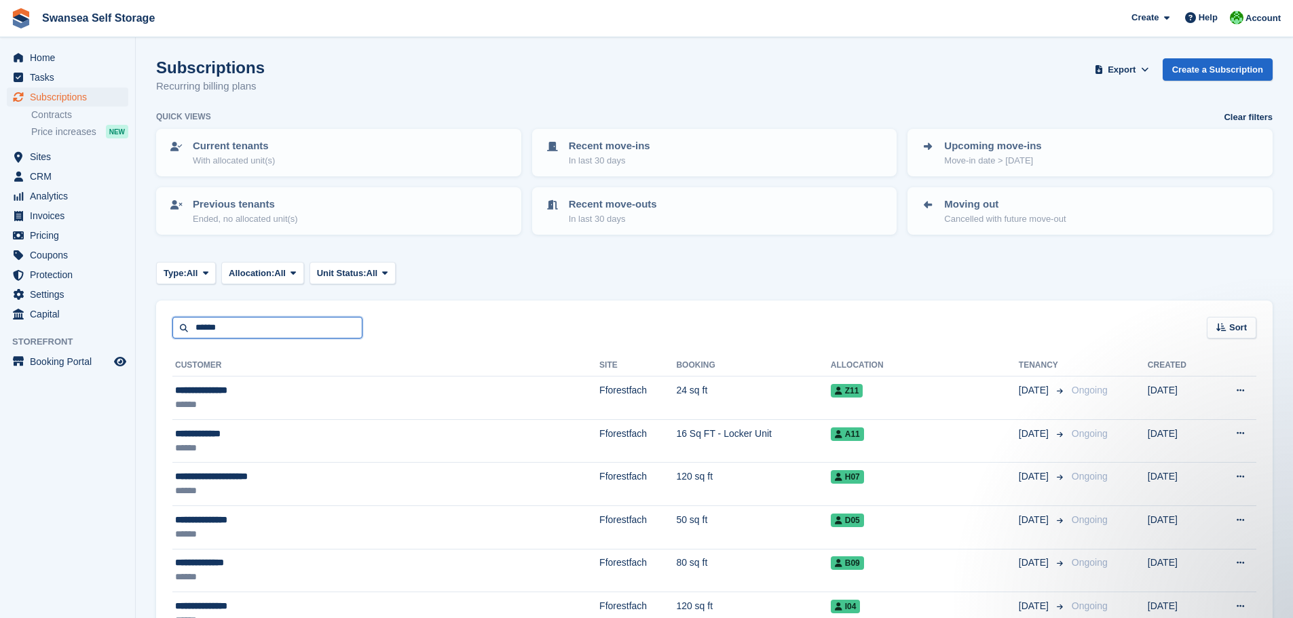
type input "******"
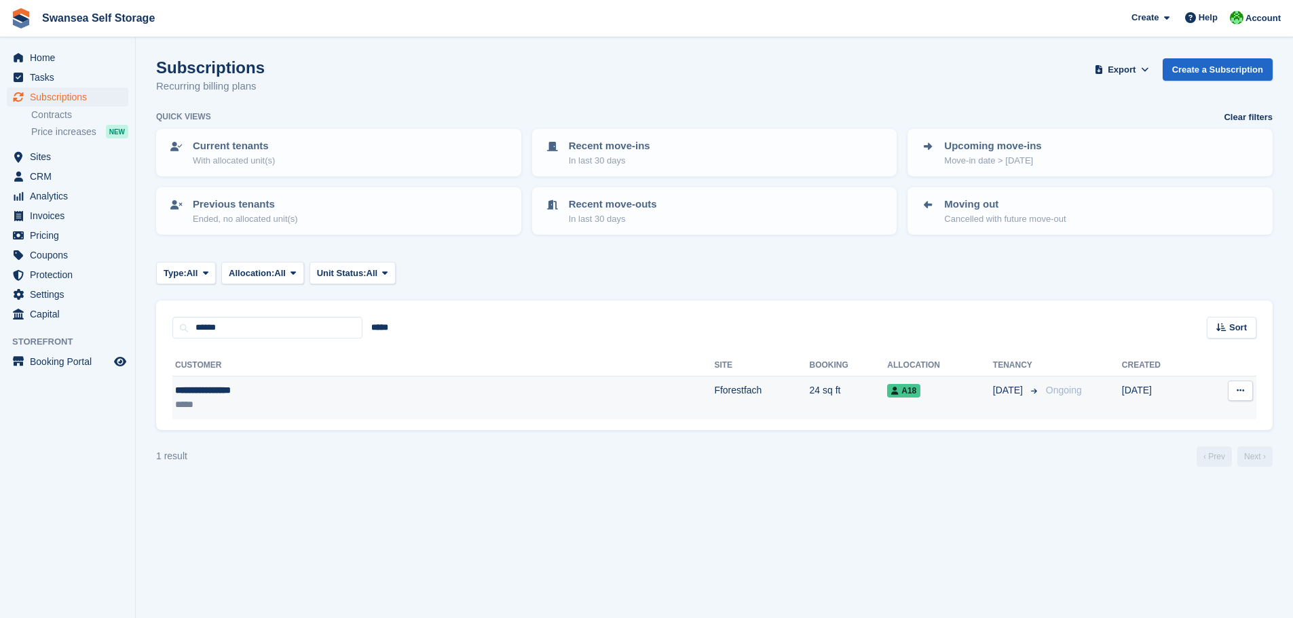
click at [442, 398] on div "*****" at bounding box center [309, 405] width 268 height 14
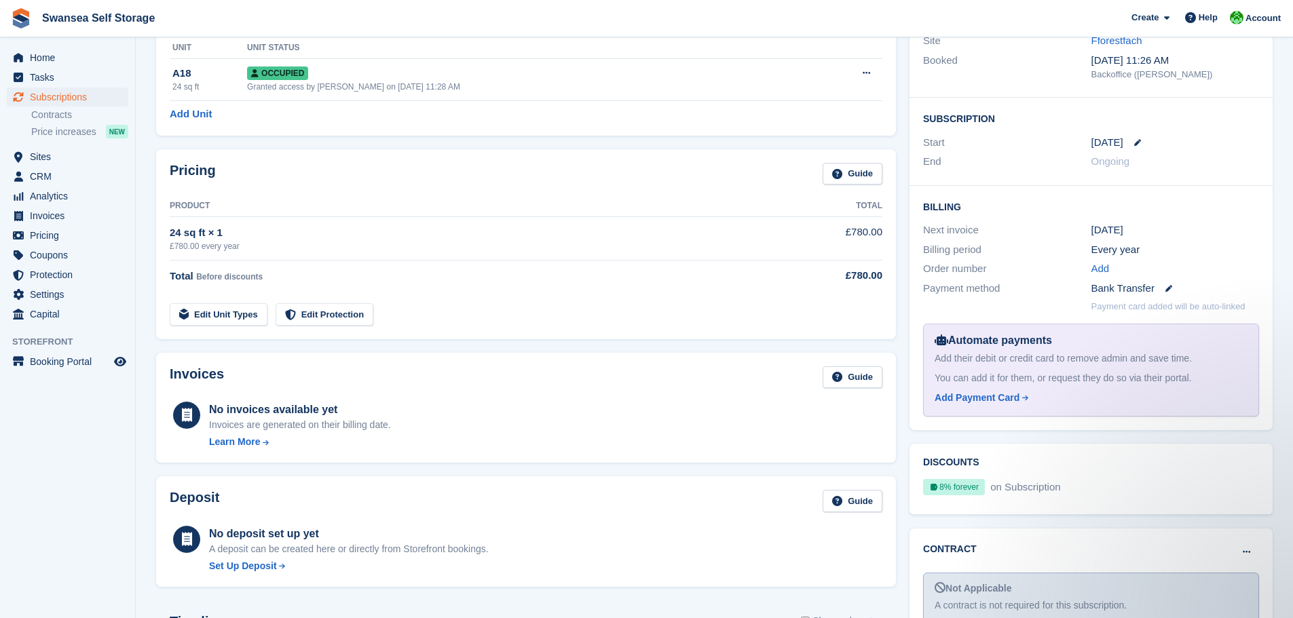
scroll to position [155, 0]
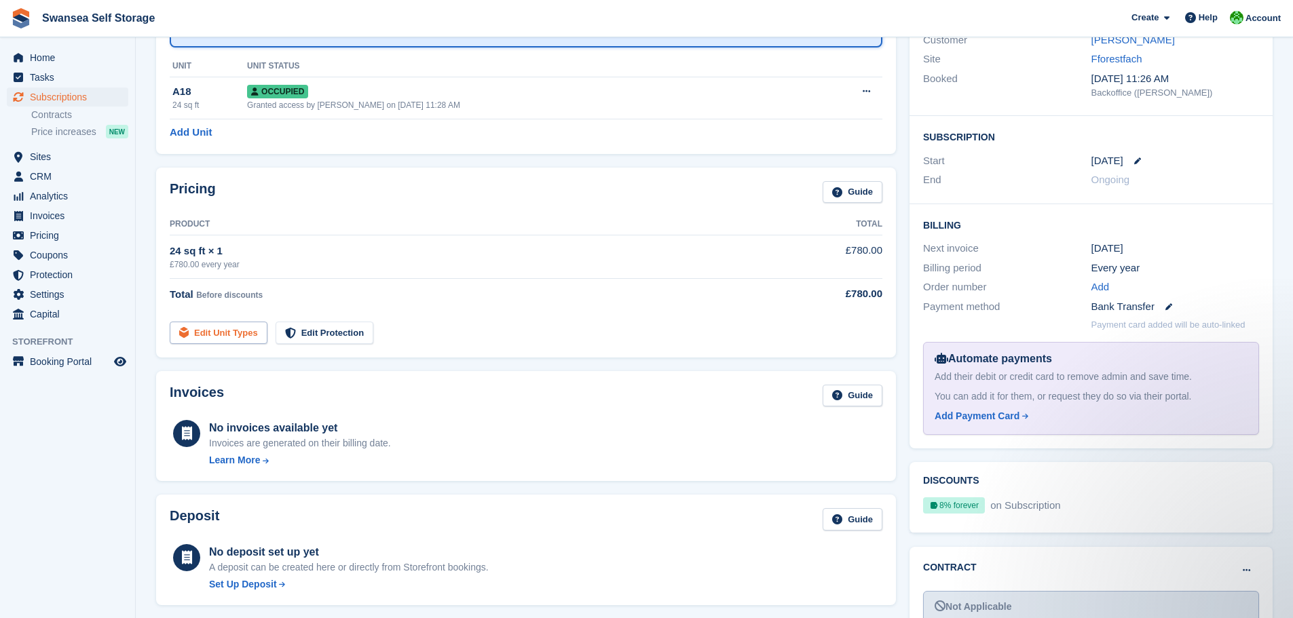
click at [229, 327] on link "Edit Unit Types" at bounding box center [219, 333] width 98 height 22
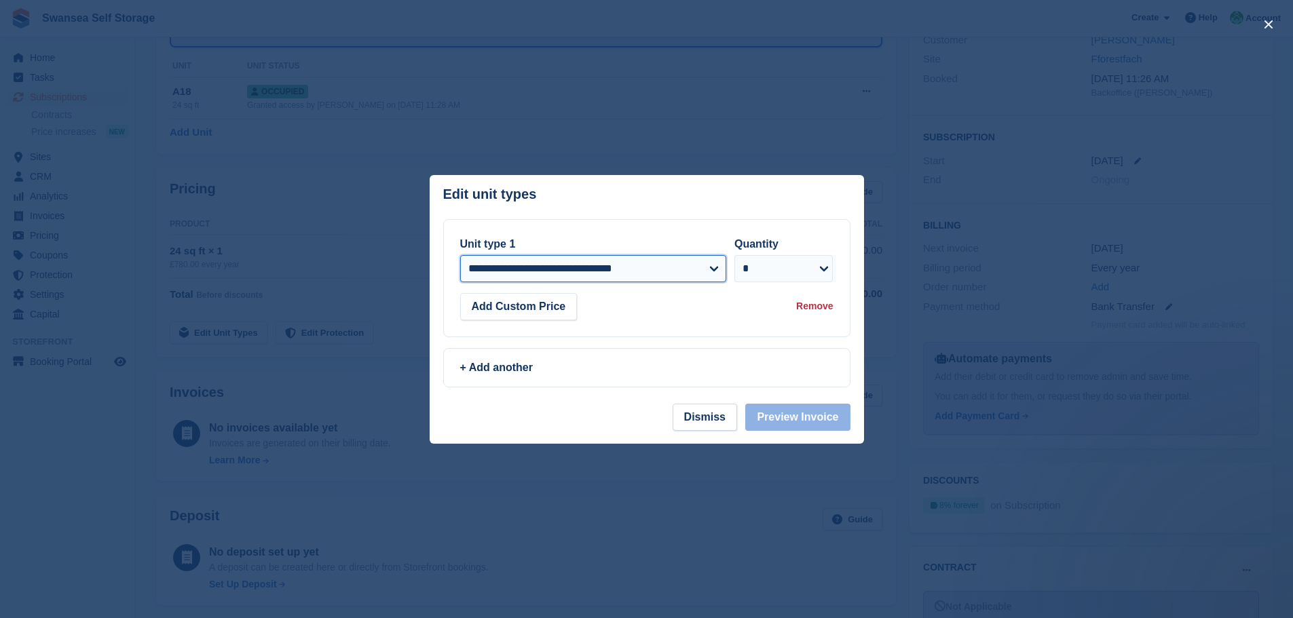
click at [521, 281] on select "**********" at bounding box center [593, 268] width 267 height 27
click at [460, 256] on select "**********" at bounding box center [593, 268] width 267 height 27
click at [650, 356] on div "+ Add another" at bounding box center [647, 368] width 406 height 38
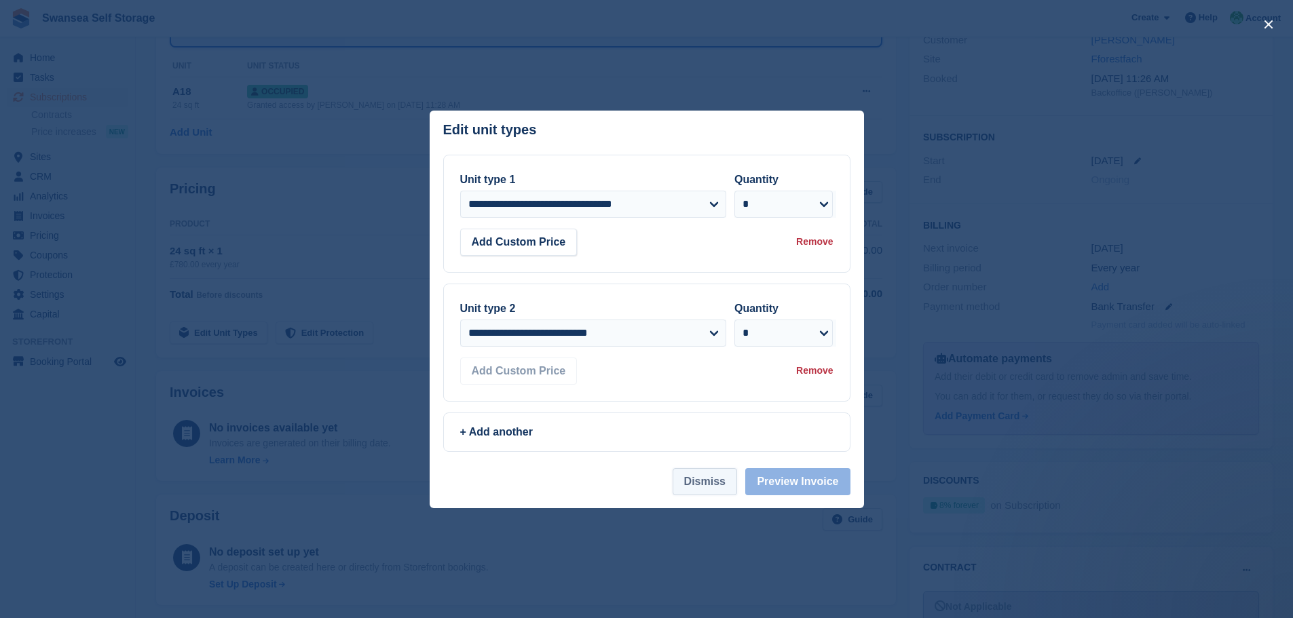
click at [707, 483] on button "Dismiss" at bounding box center [705, 481] width 64 height 27
